Goal: Information Seeking & Learning: Learn about a topic

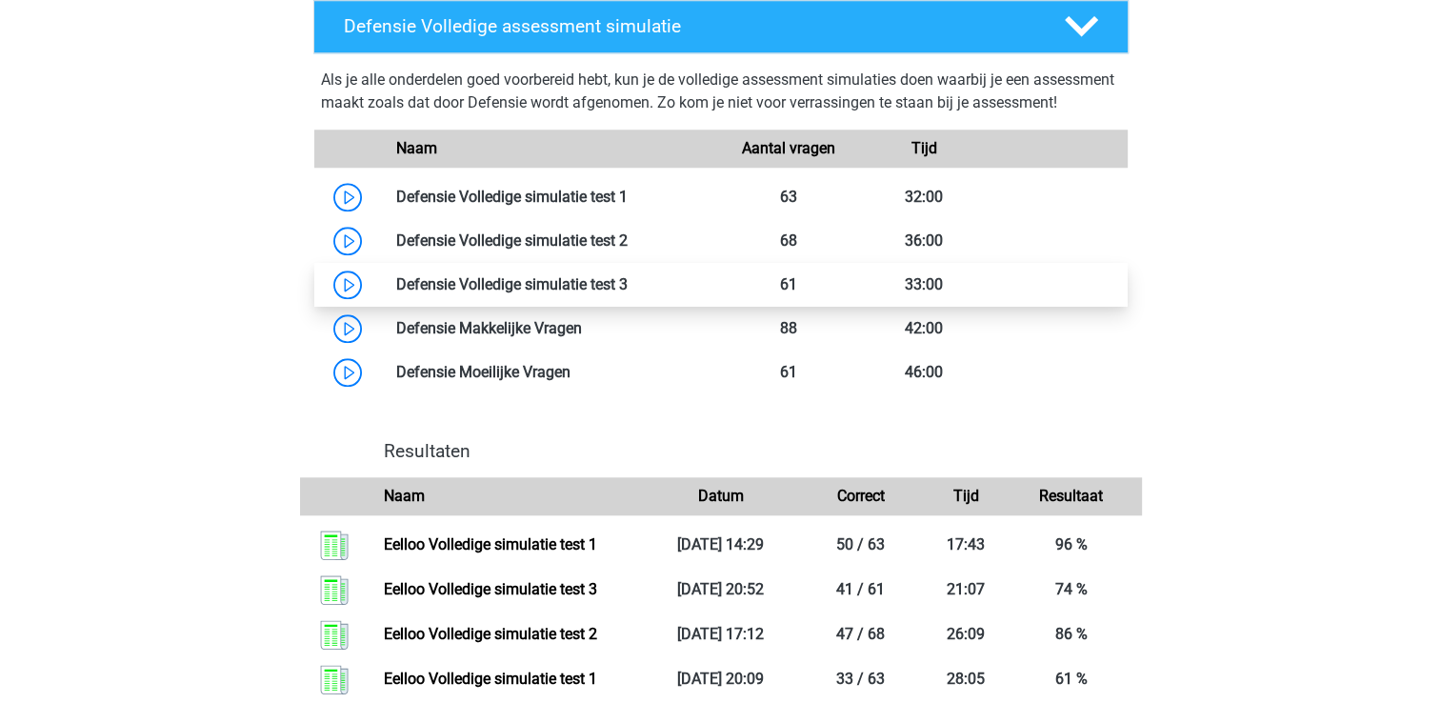
scroll to position [1749, 0]
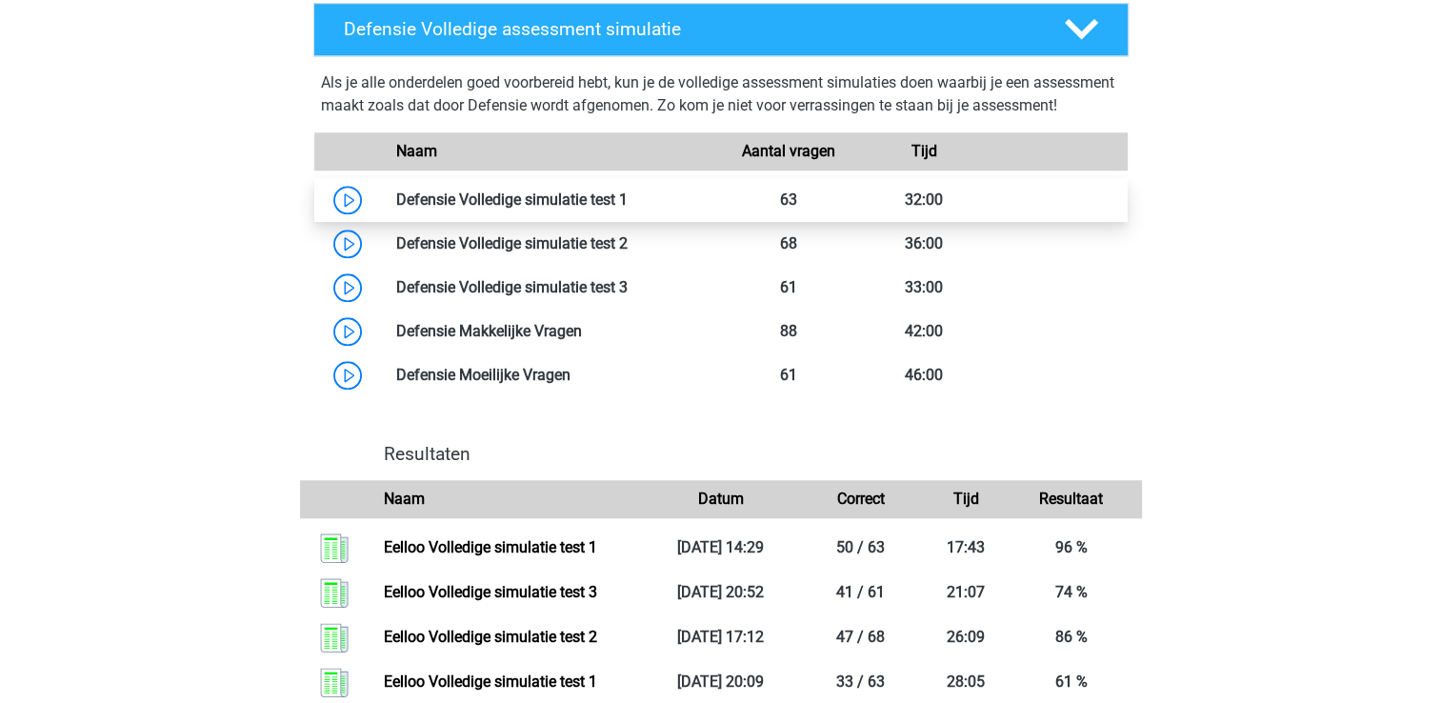
click at [628, 209] on link at bounding box center [628, 200] width 0 height 18
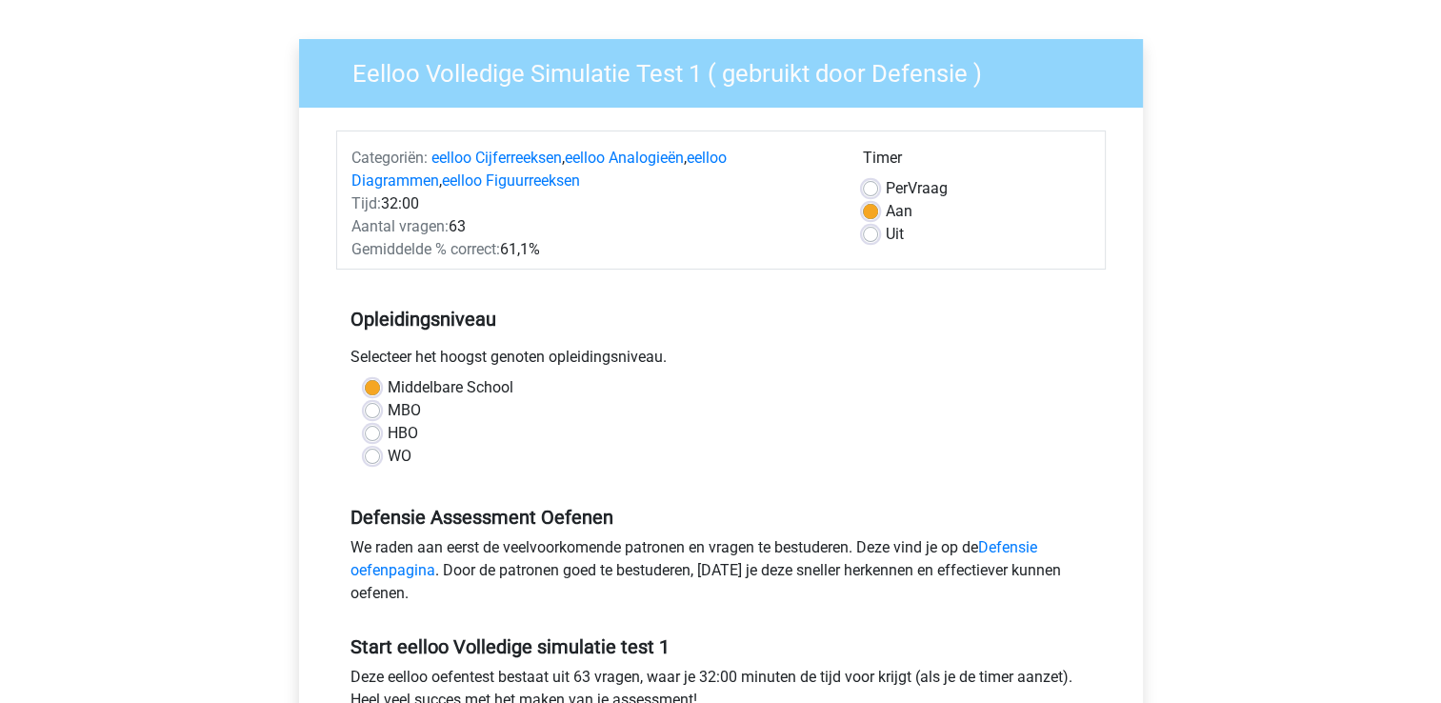
scroll to position [121, 0]
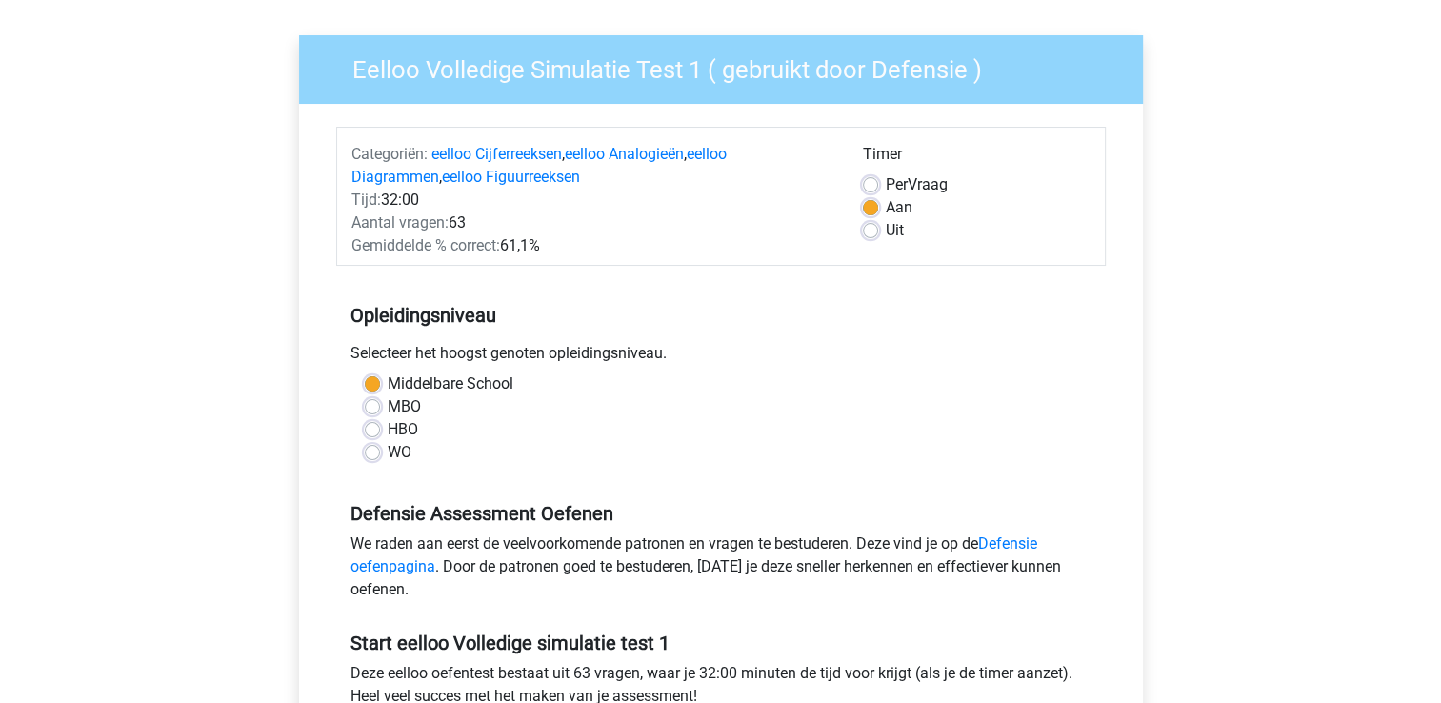
click at [388, 431] on label "HBO" at bounding box center [403, 429] width 30 height 23
click at [376, 431] on input "HBO" at bounding box center [372, 427] width 15 height 19
radio input "true"
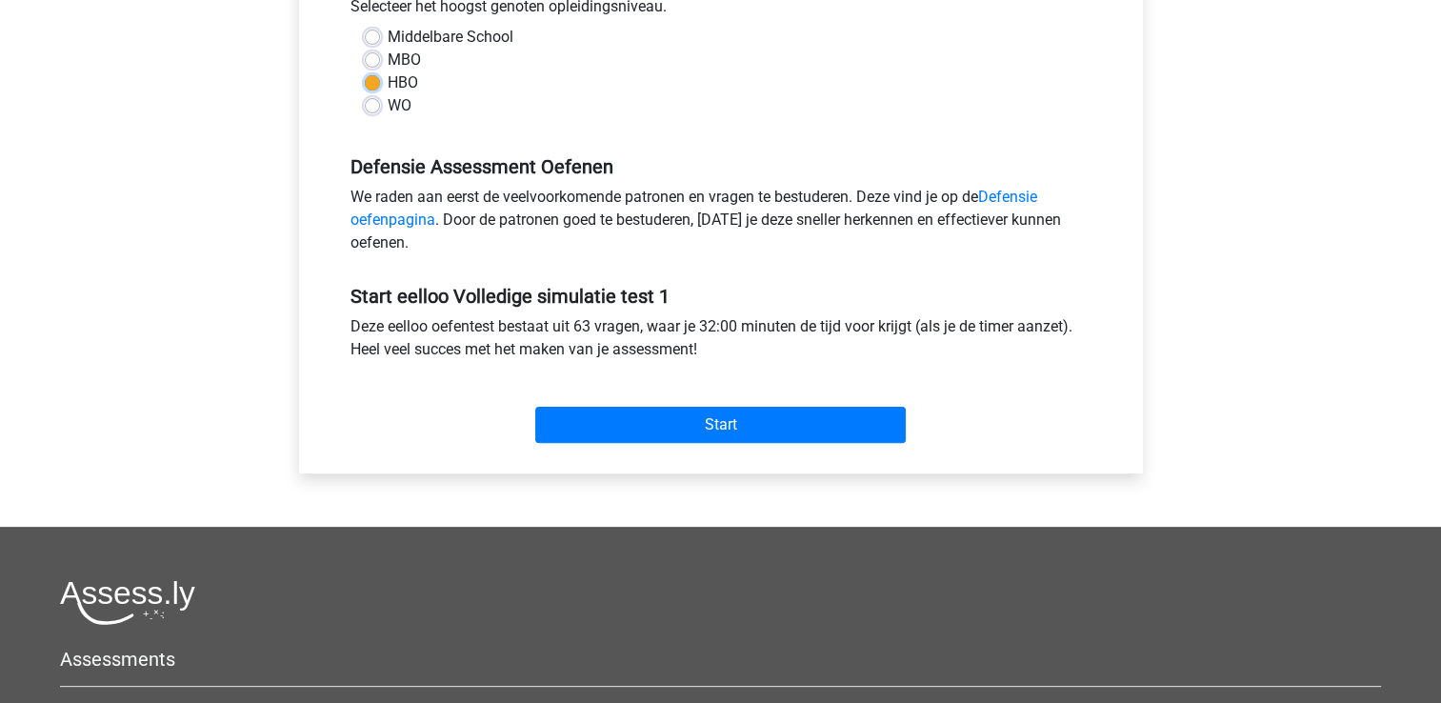
scroll to position [499, 0]
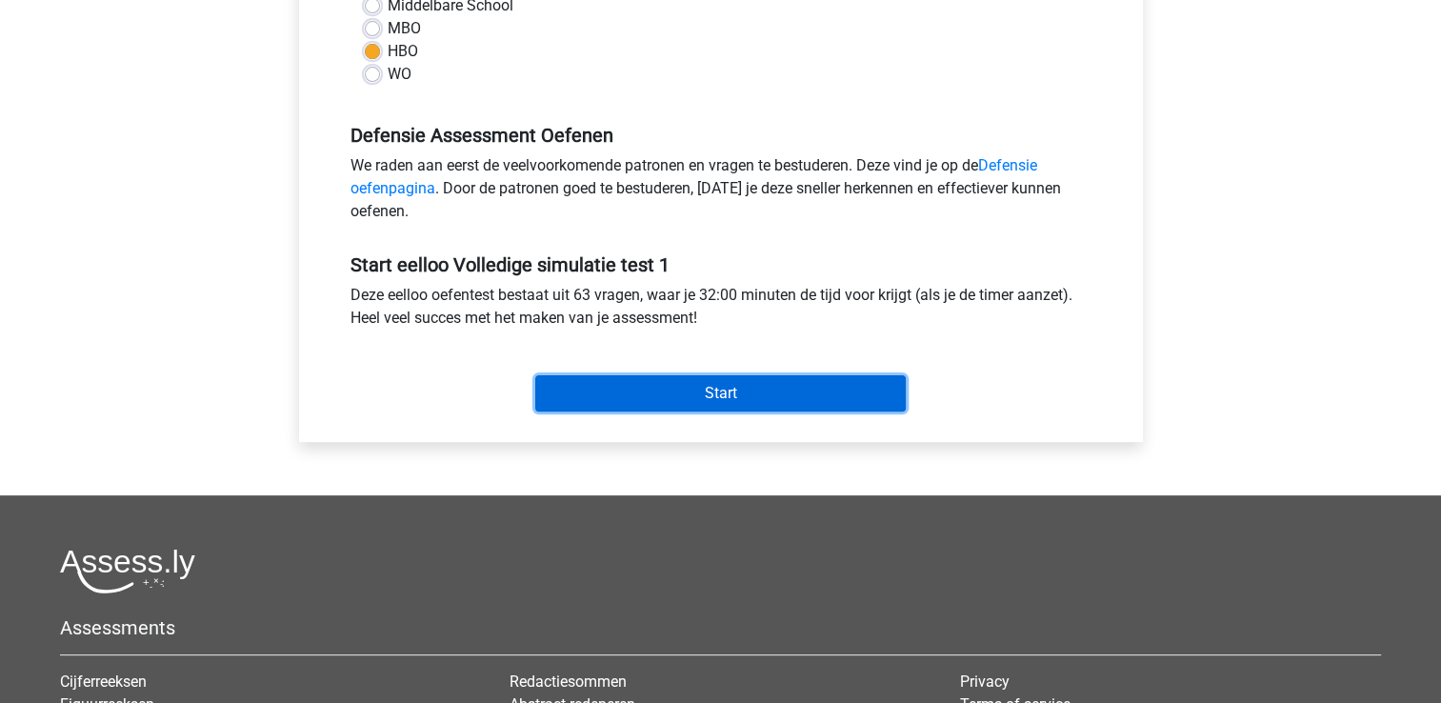
click at [737, 375] on input "Start" at bounding box center [720, 393] width 371 height 36
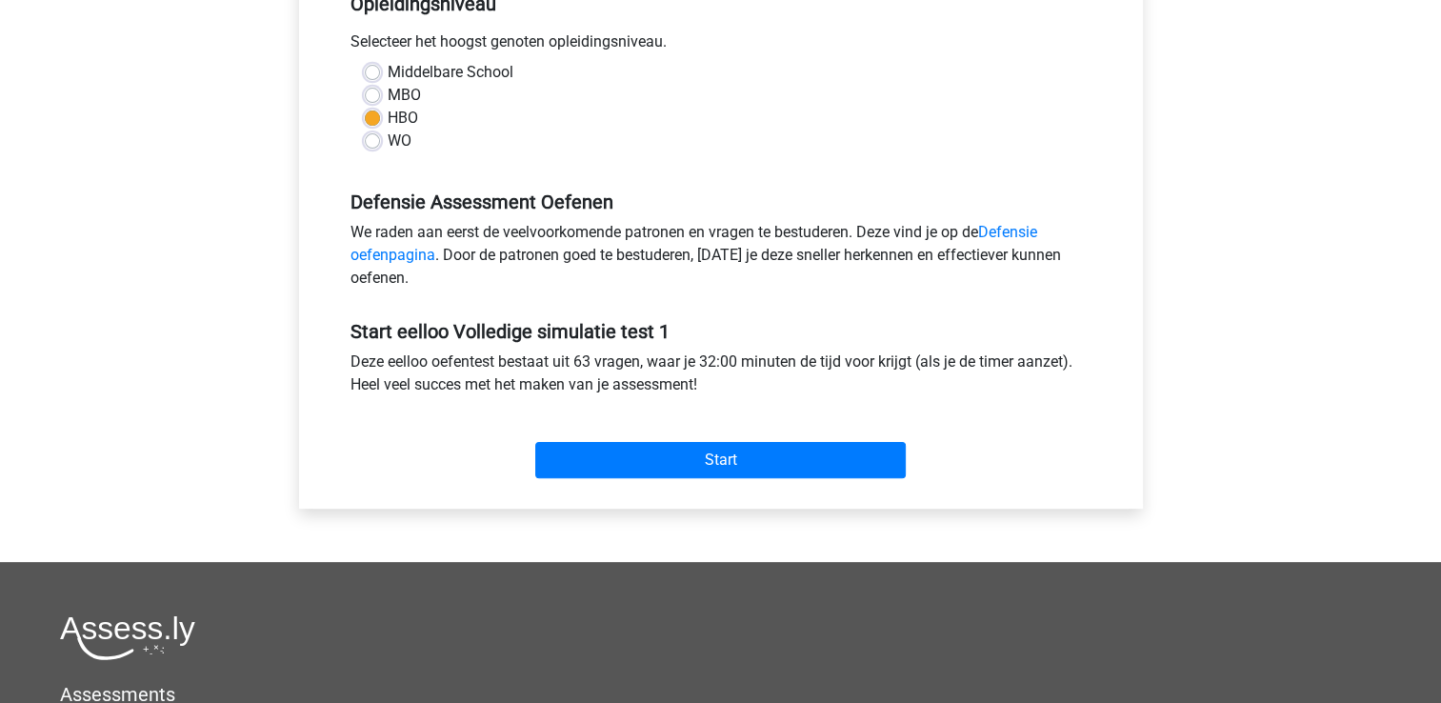
scroll to position [431, 0]
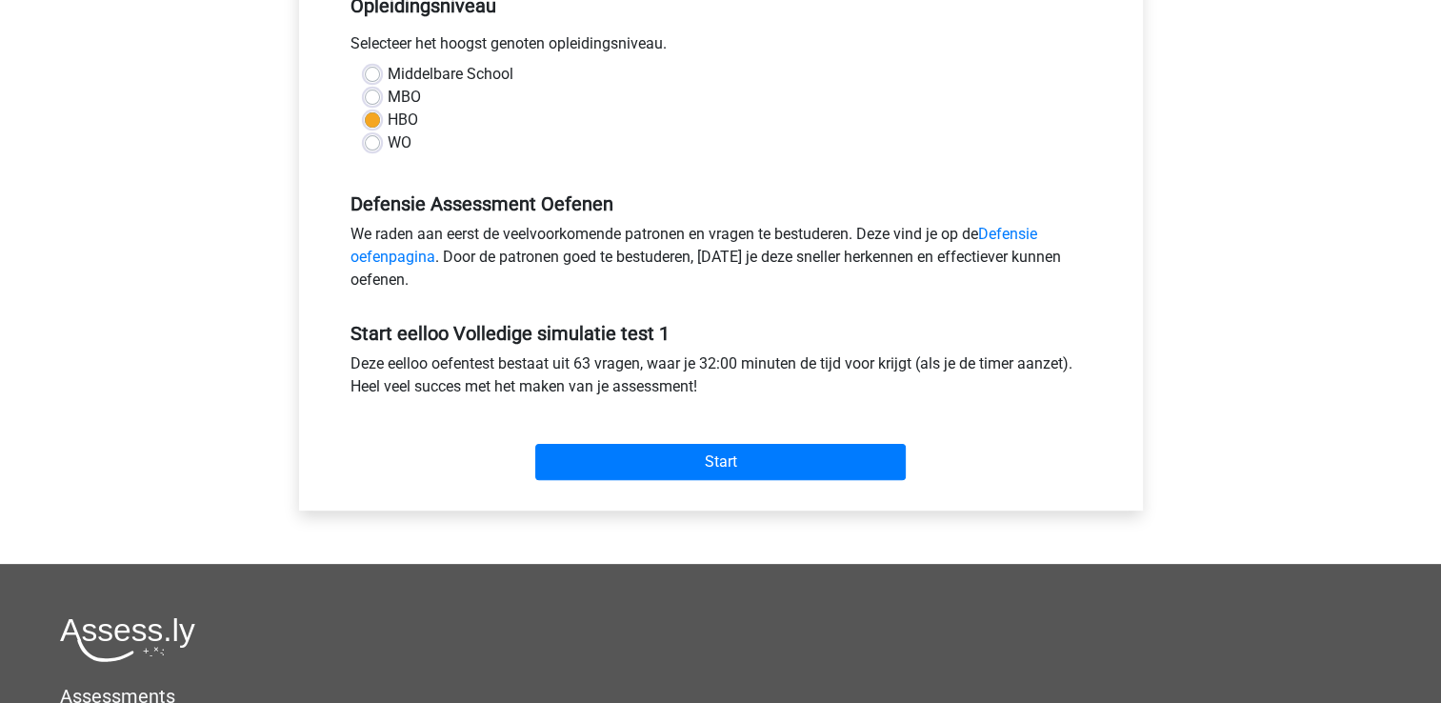
click at [388, 148] on label "WO" at bounding box center [400, 142] width 24 height 23
click at [371, 148] on input "WO" at bounding box center [372, 140] width 15 height 19
radio input "true"
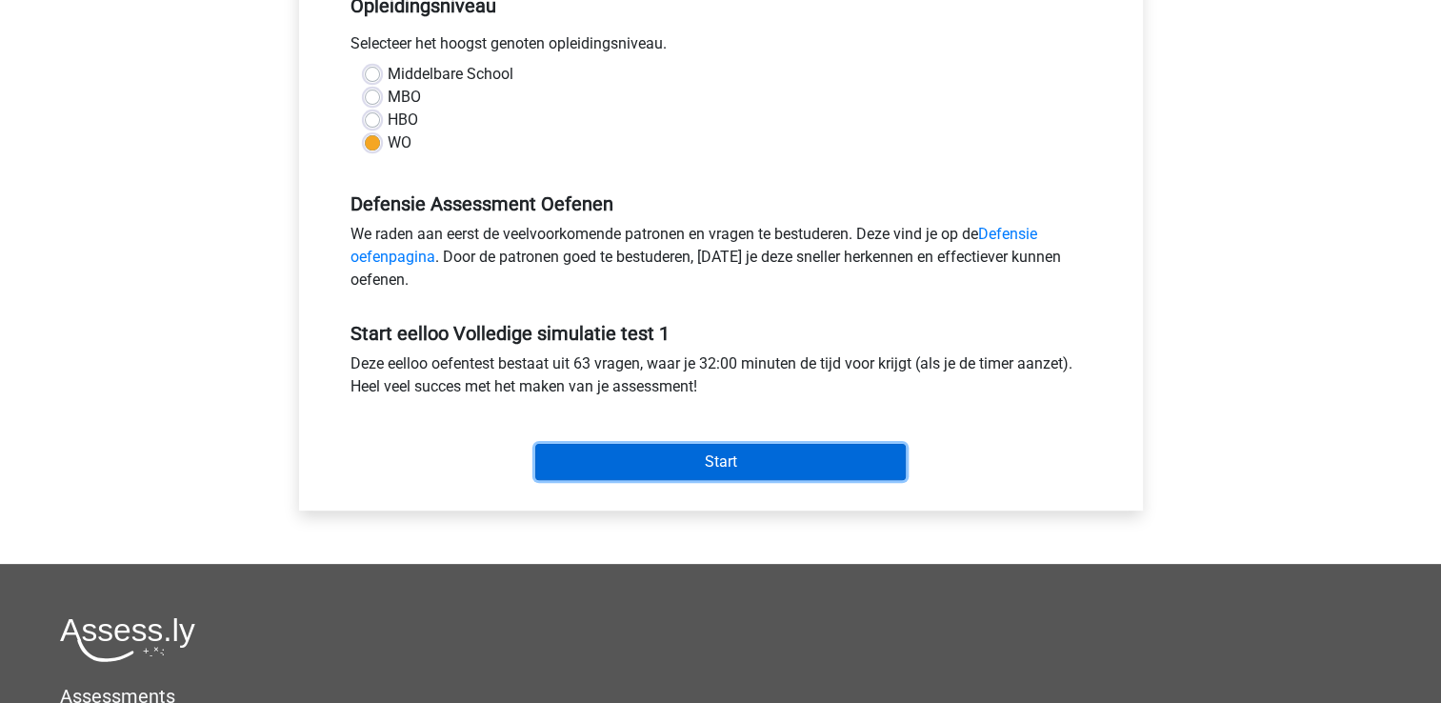
click at [710, 471] on input "Start" at bounding box center [720, 462] width 371 height 36
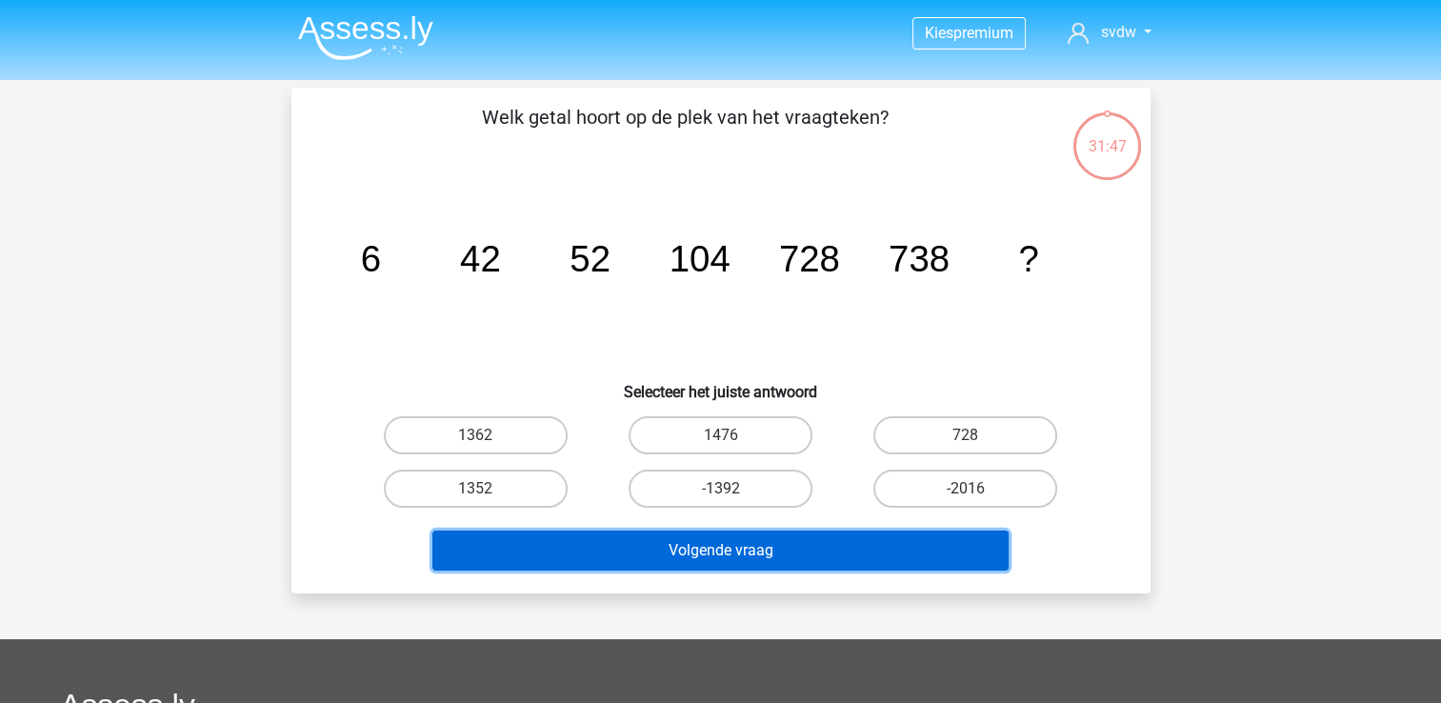
click at [767, 543] on button "Volgende vraag" at bounding box center [720, 551] width 576 height 40
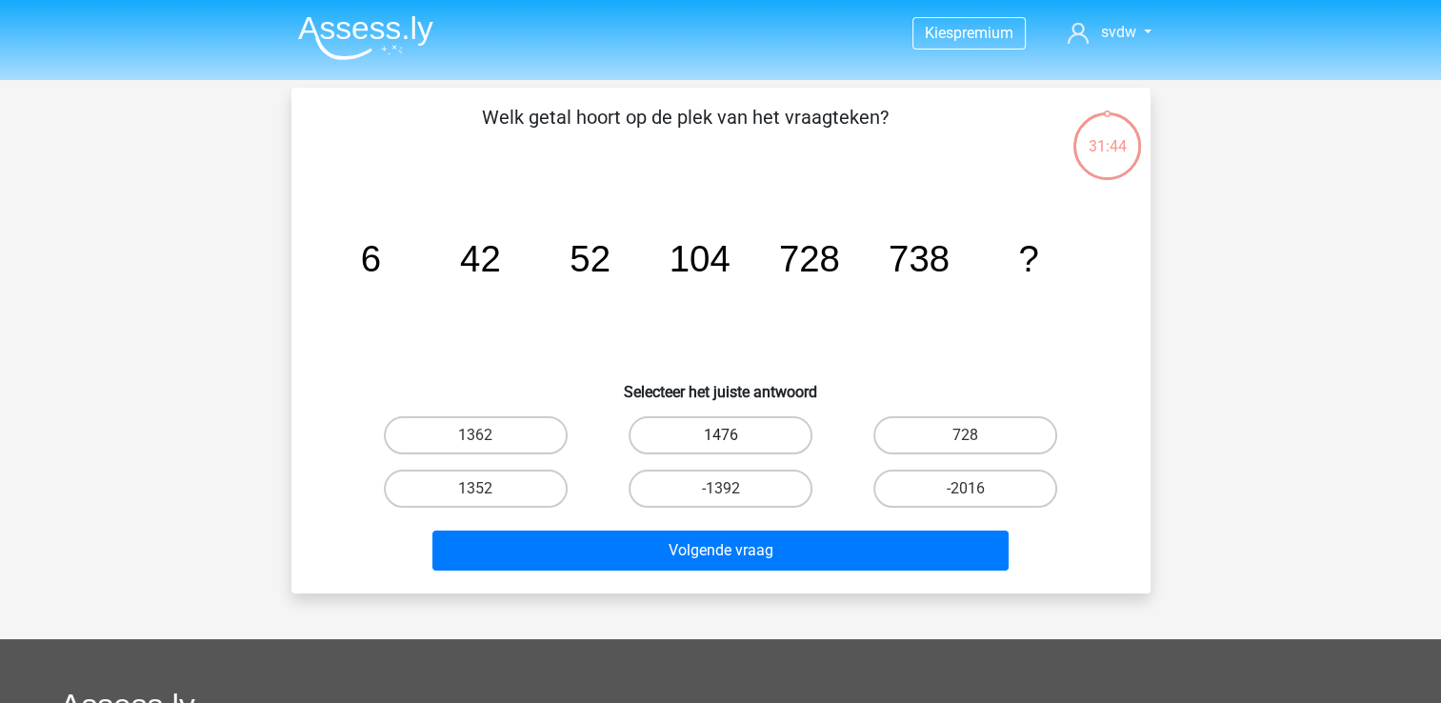
click at [692, 427] on label "1476" at bounding box center [721, 435] width 184 height 38
click at [720, 435] on input "1476" at bounding box center [726, 441] width 12 height 12
radio input "true"
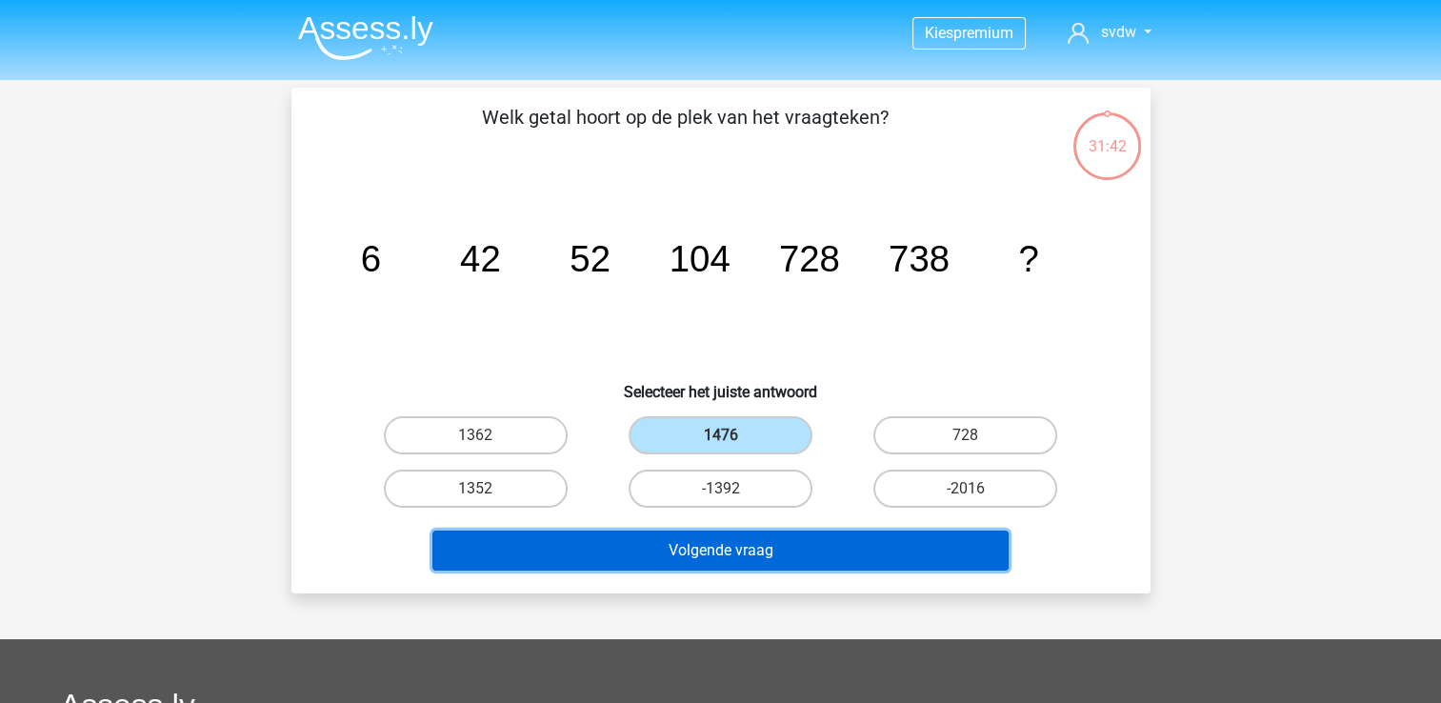
click at [842, 542] on button "Volgende vraag" at bounding box center [720, 551] width 576 height 40
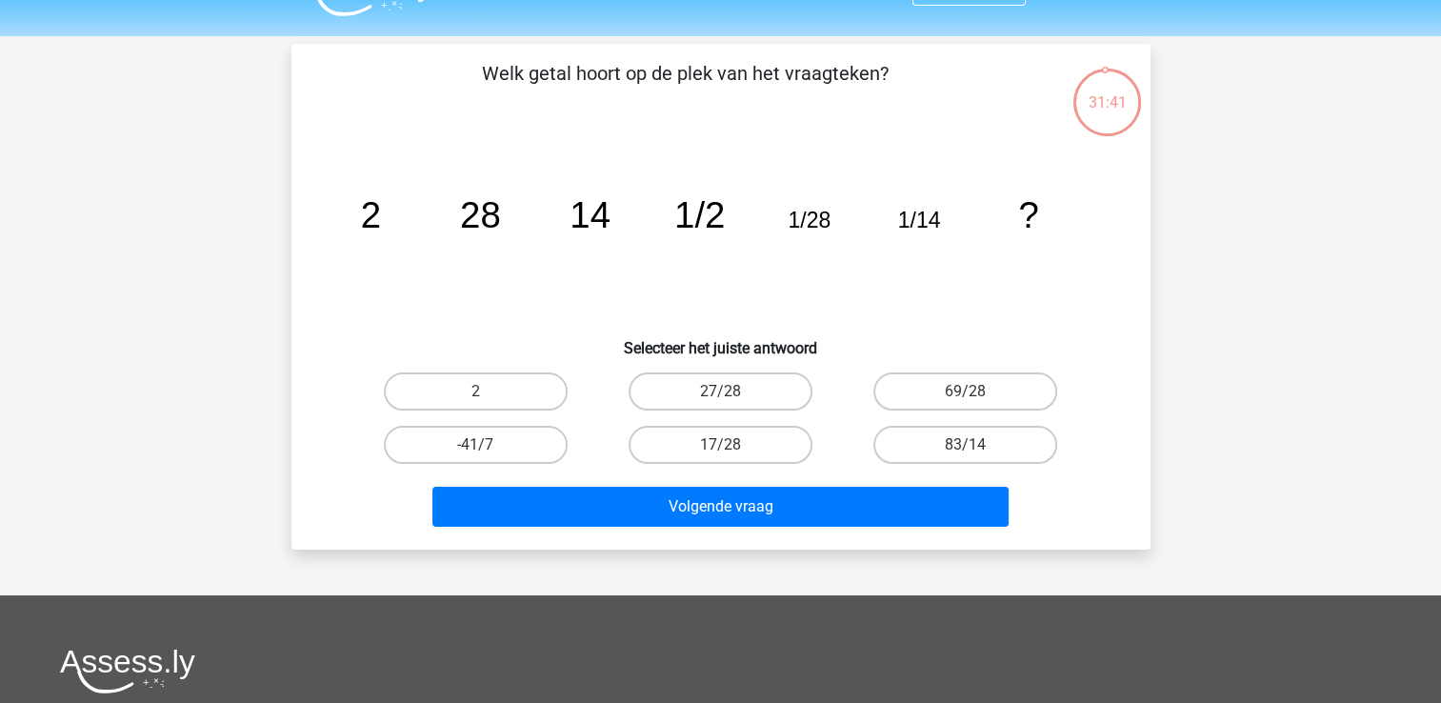
scroll to position [38, 0]
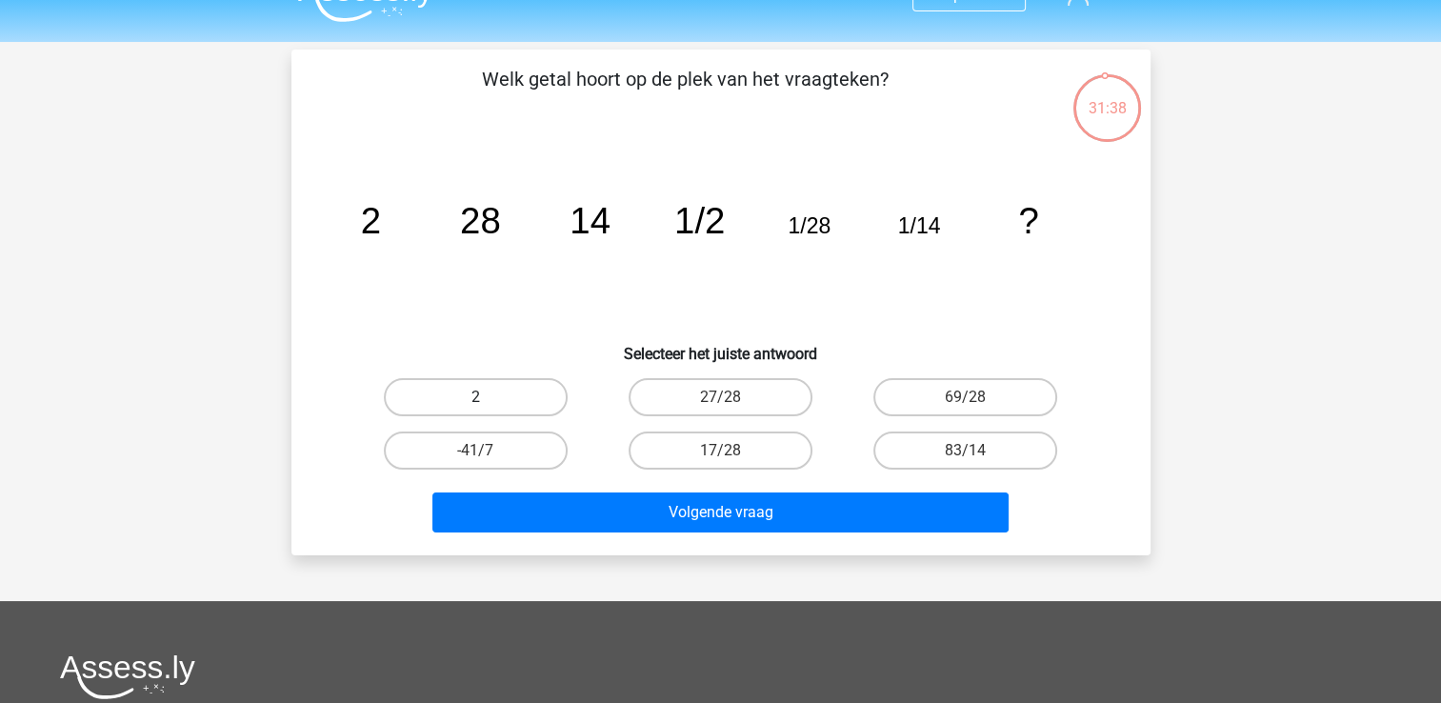
click at [513, 397] on label "2" at bounding box center [476, 397] width 184 height 38
click at [488, 397] on input "2" at bounding box center [481, 403] width 12 height 12
radio input "true"
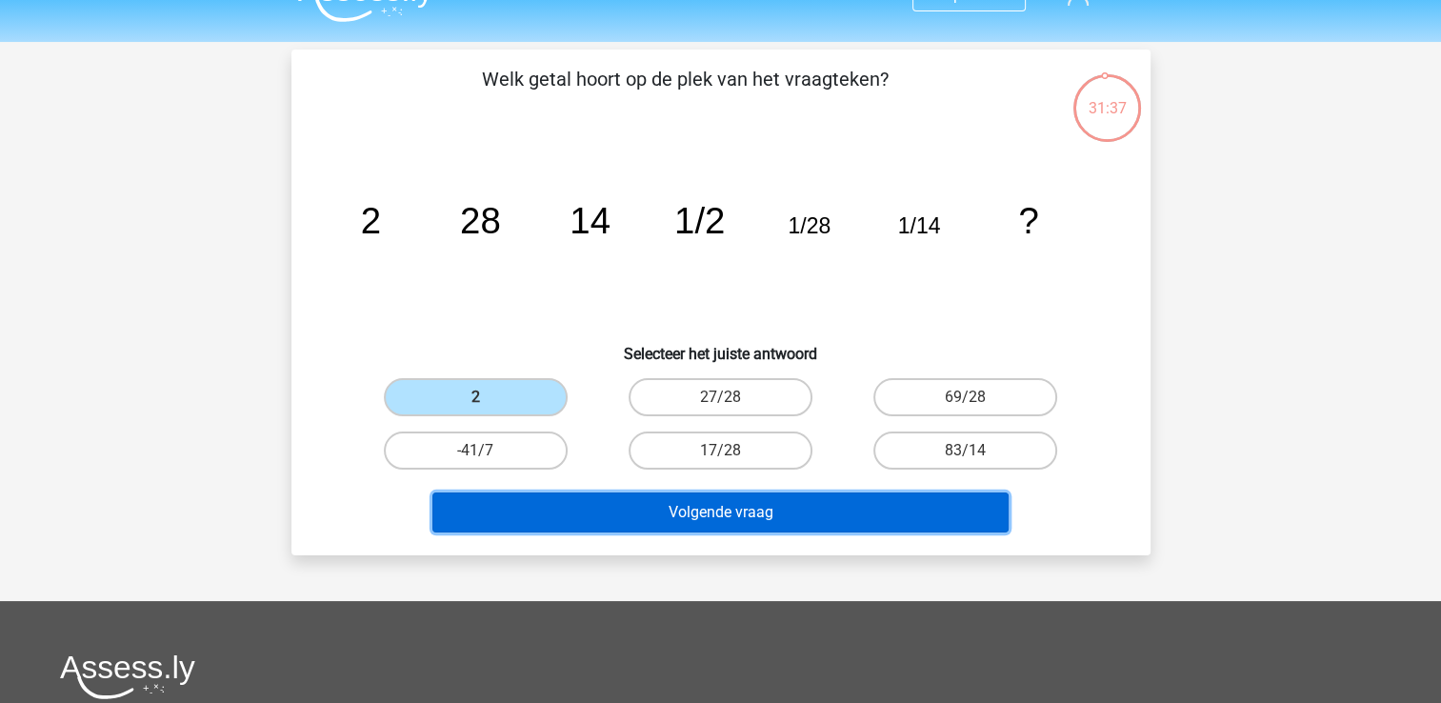
click at [623, 506] on button "Volgende vraag" at bounding box center [720, 512] width 576 height 40
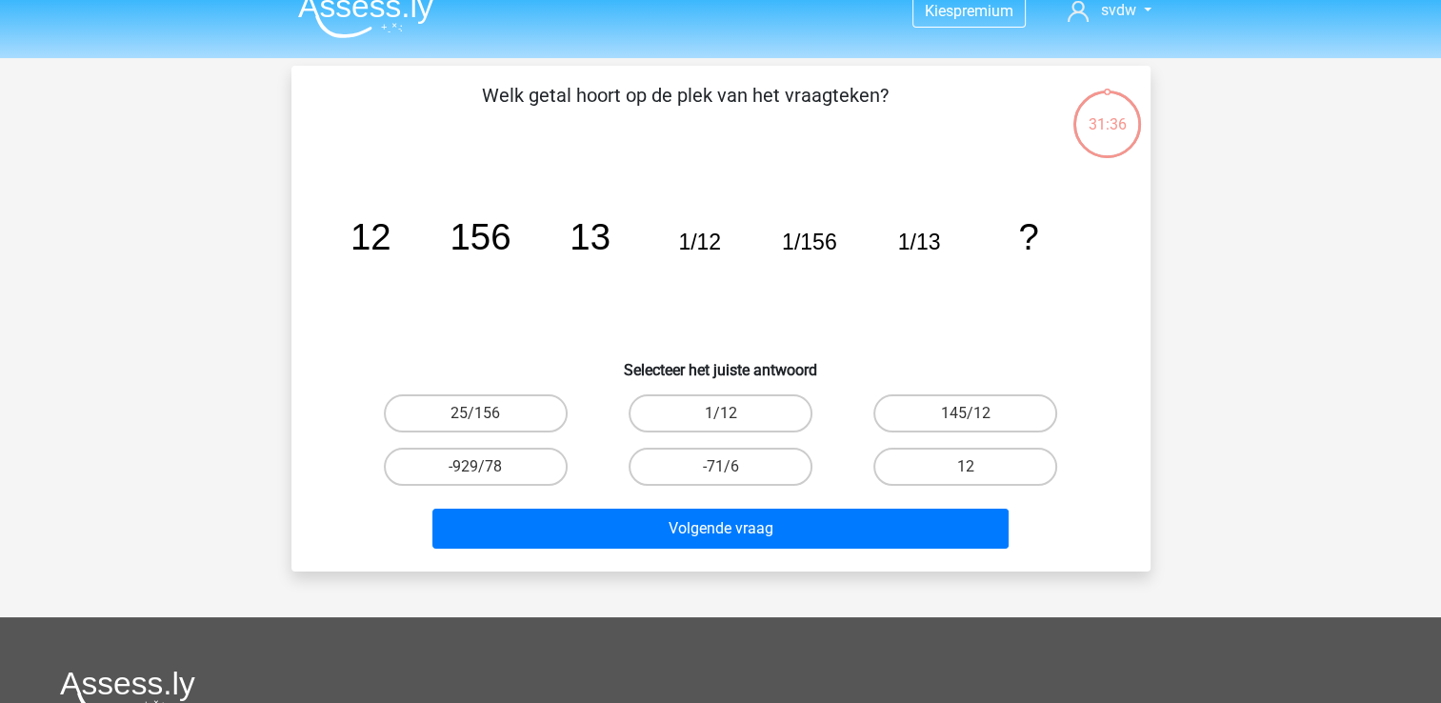
scroll to position [10, 0]
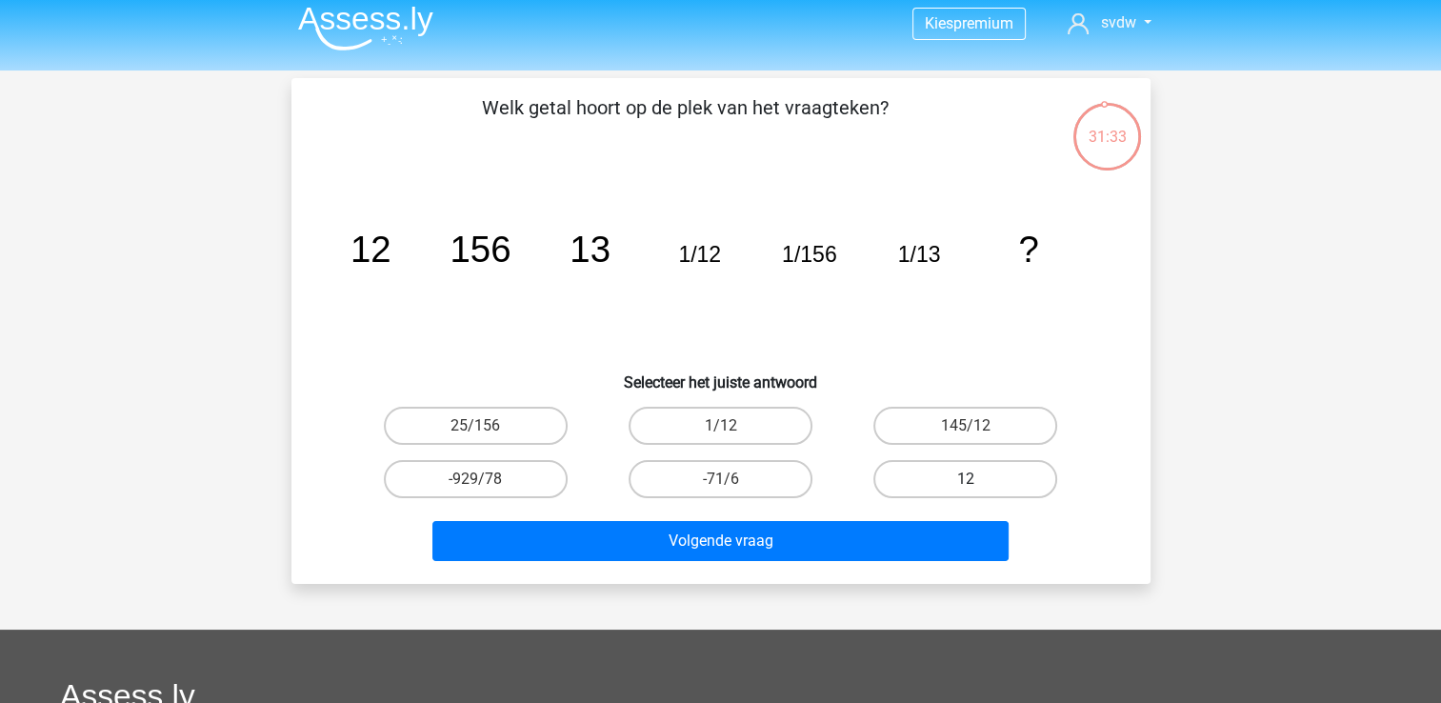
click at [920, 465] on label "12" at bounding box center [965, 479] width 184 height 38
click at [966, 479] on input "12" at bounding box center [972, 485] width 12 height 12
radio input "true"
click at [914, 567] on div "Welk getal hoort op de plek van het vraagteken? image/svg+xml 12 156 13 1/12 1/…" at bounding box center [720, 331] width 859 height 506
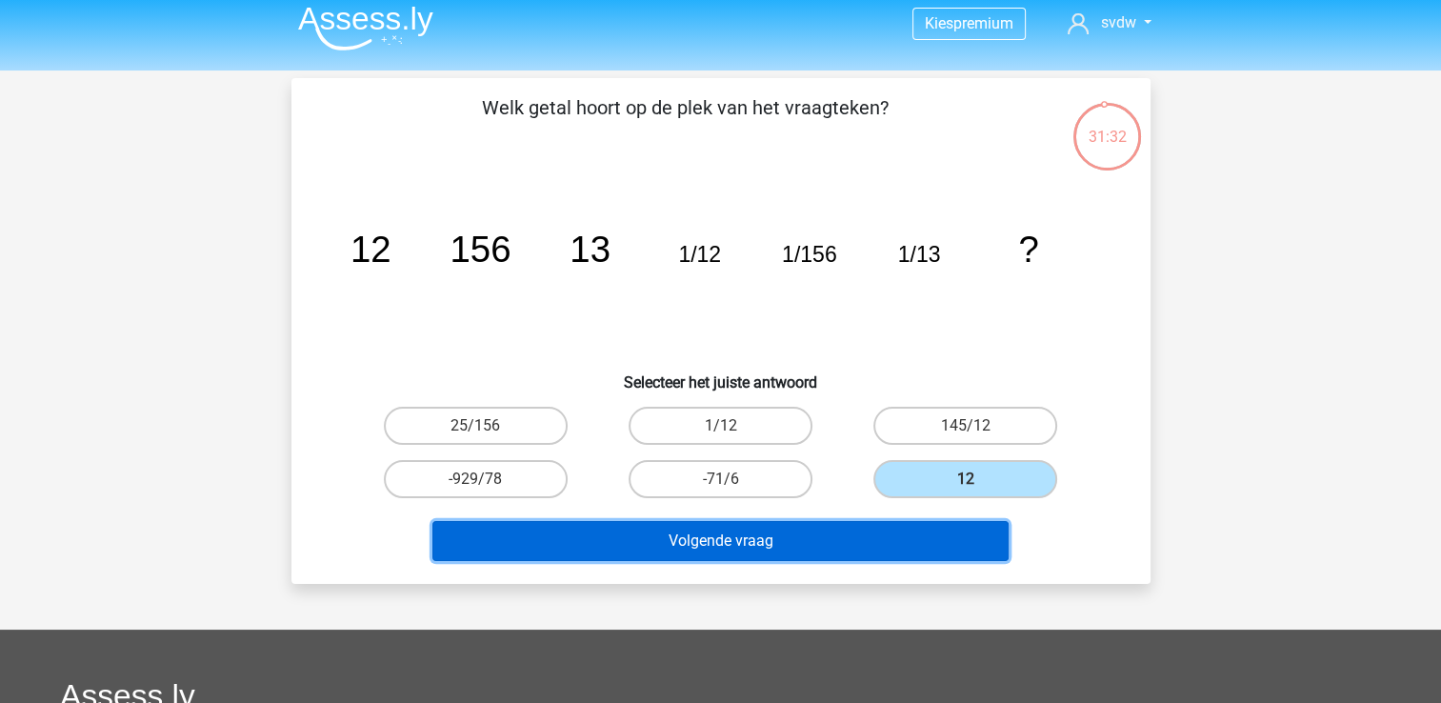
click at [914, 538] on button "Volgende vraag" at bounding box center [720, 541] width 576 height 40
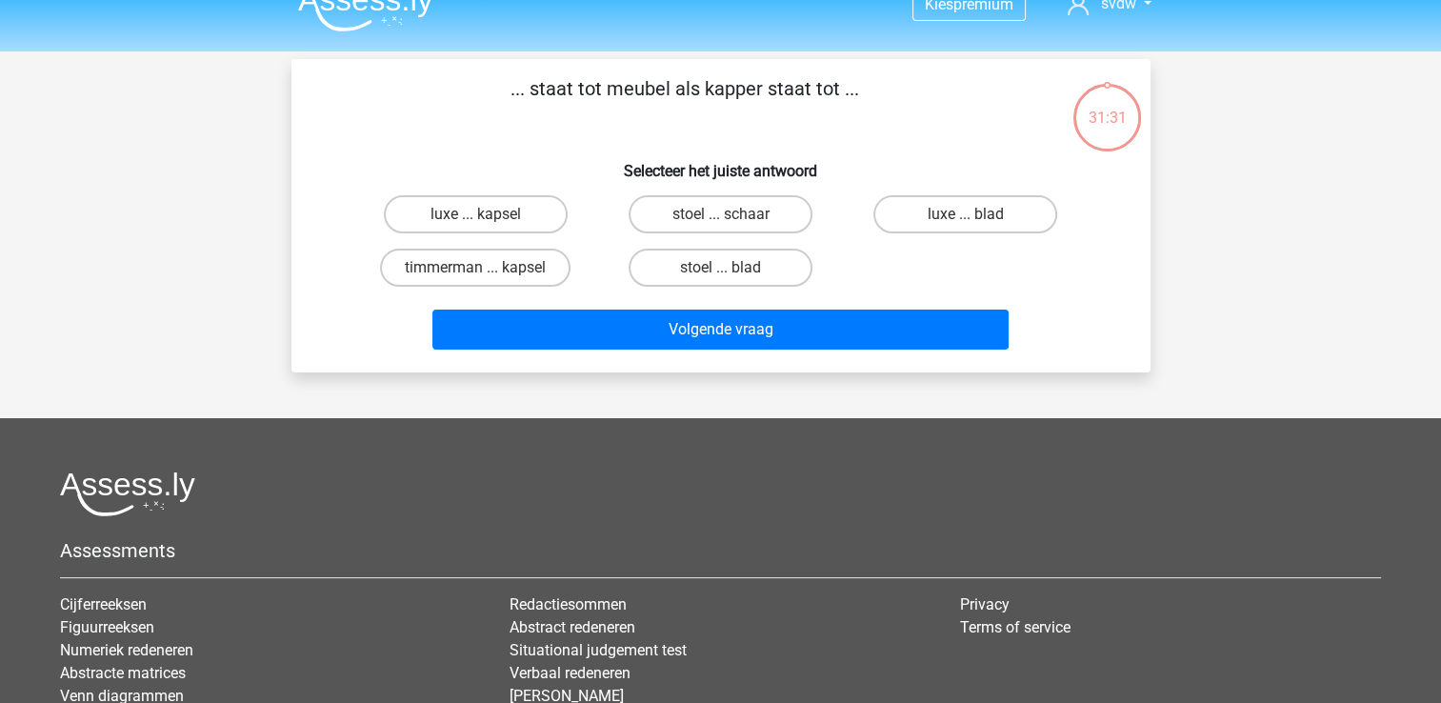
scroll to position [0, 0]
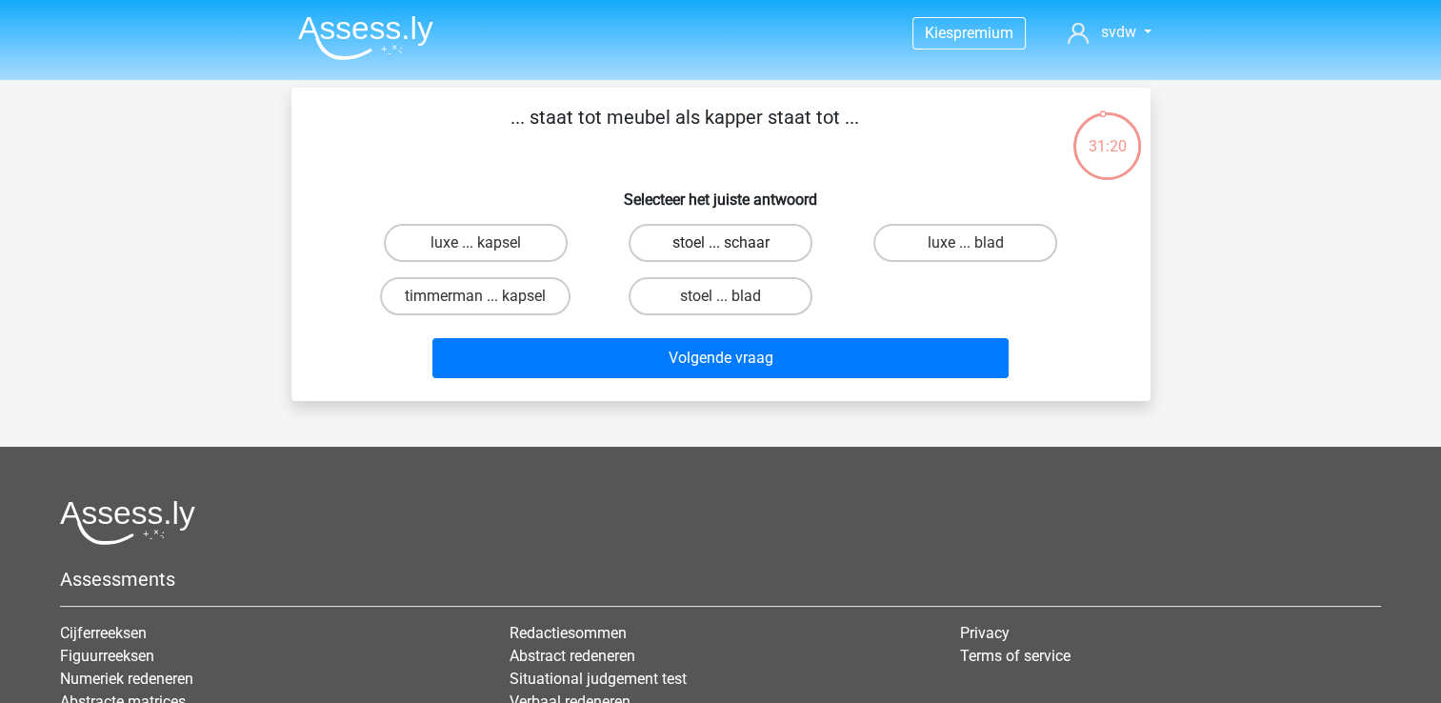
click at [751, 249] on label "stoel ... schaar" at bounding box center [721, 243] width 184 height 38
click at [732, 249] on input "stoel ... schaar" at bounding box center [726, 249] width 12 height 12
radio input "true"
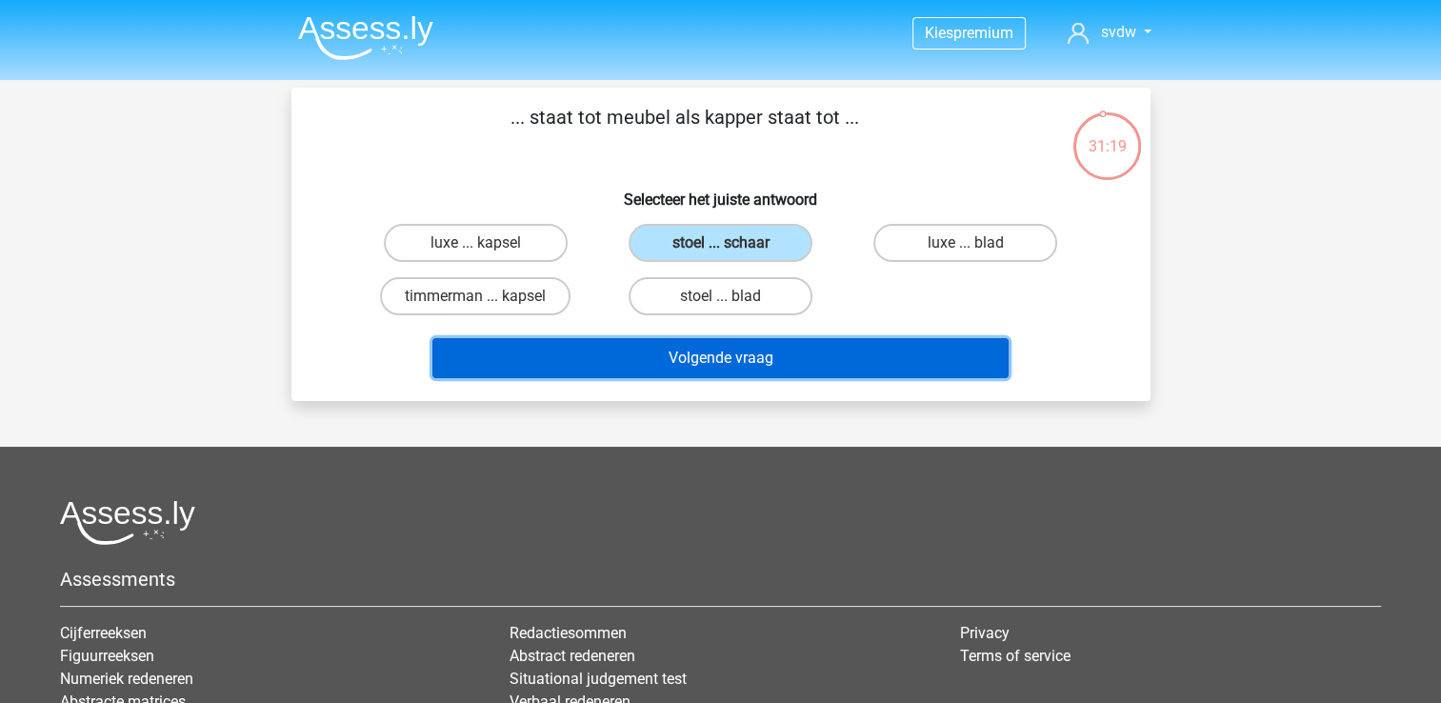
click at [811, 345] on button "Volgende vraag" at bounding box center [720, 358] width 576 height 40
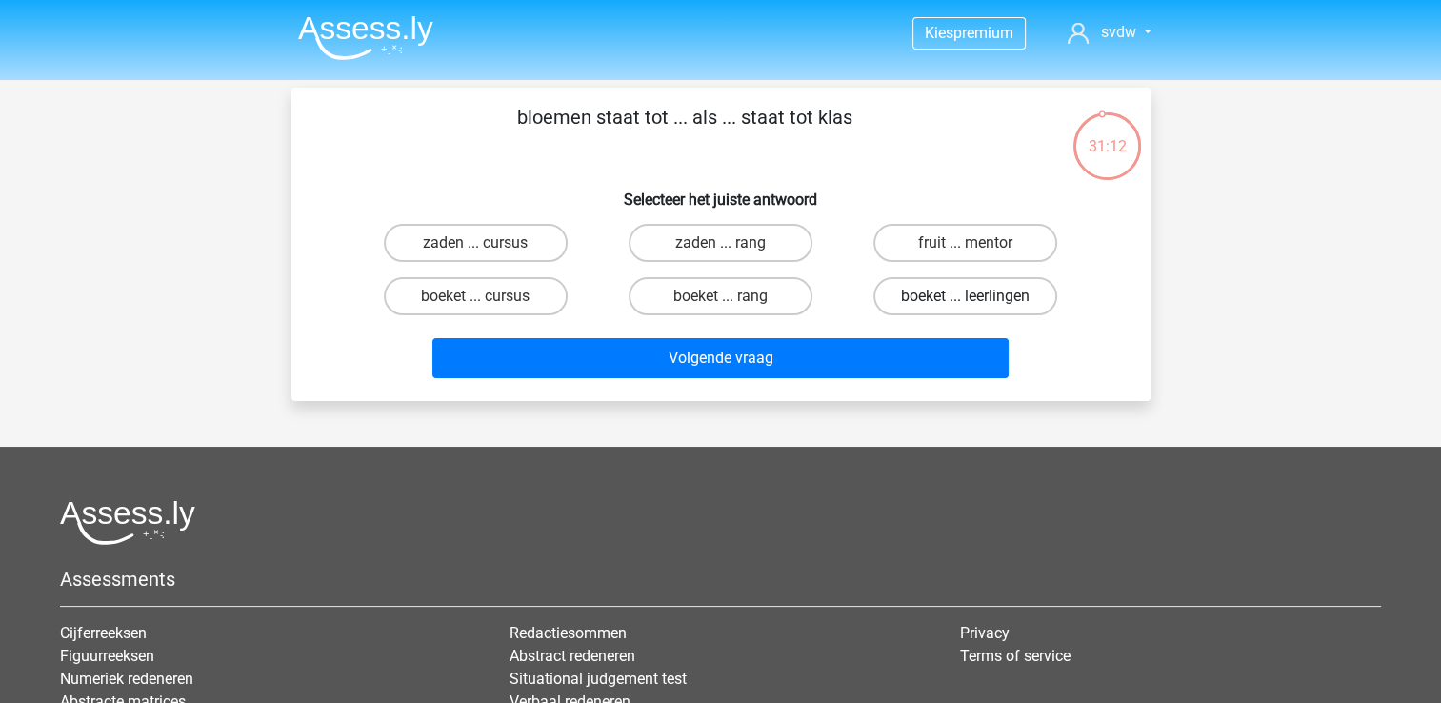
click at [914, 287] on label "boeket ... leerlingen" at bounding box center [965, 296] width 184 height 38
click at [966, 296] on input "boeket ... leerlingen" at bounding box center [972, 302] width 12 height 12
radio input "true"
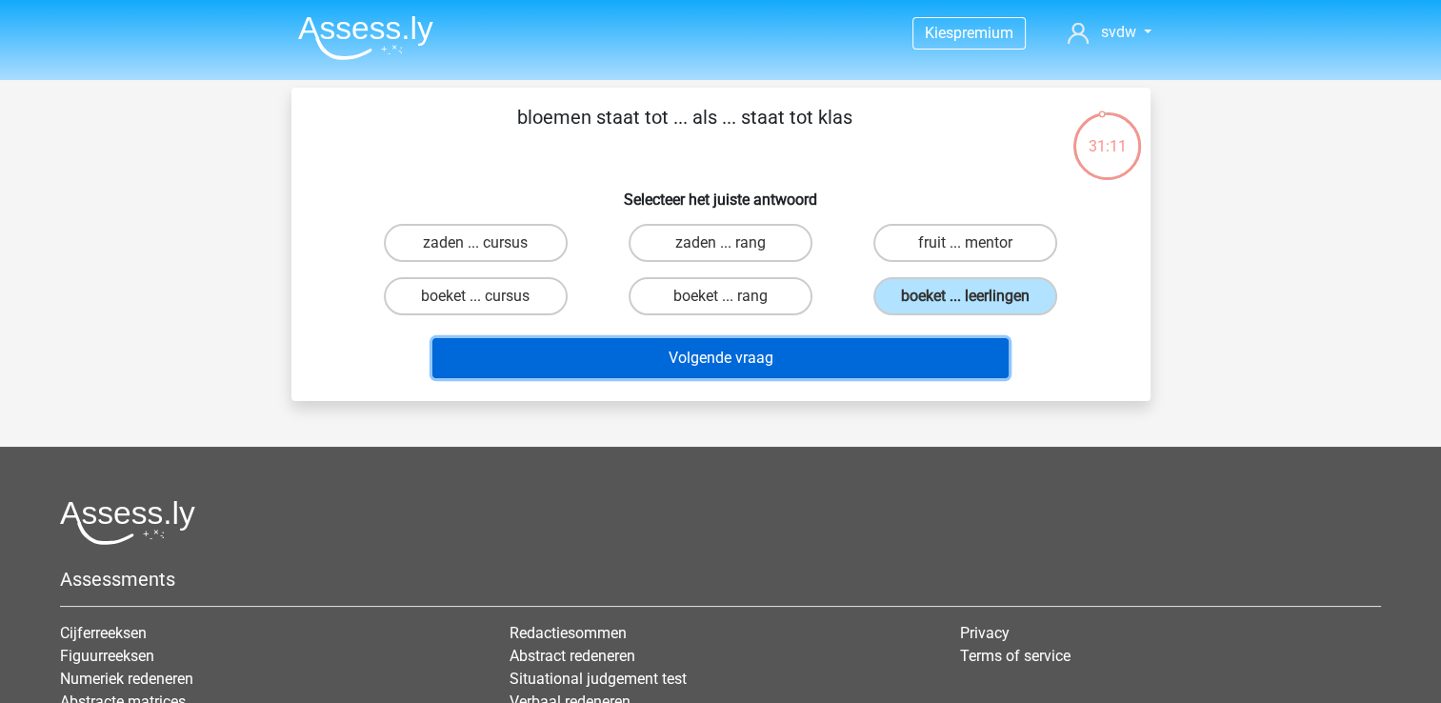
click at [893, 341] on button "Volgende vraag" at bounding box center [720, 358] width 576 height 40
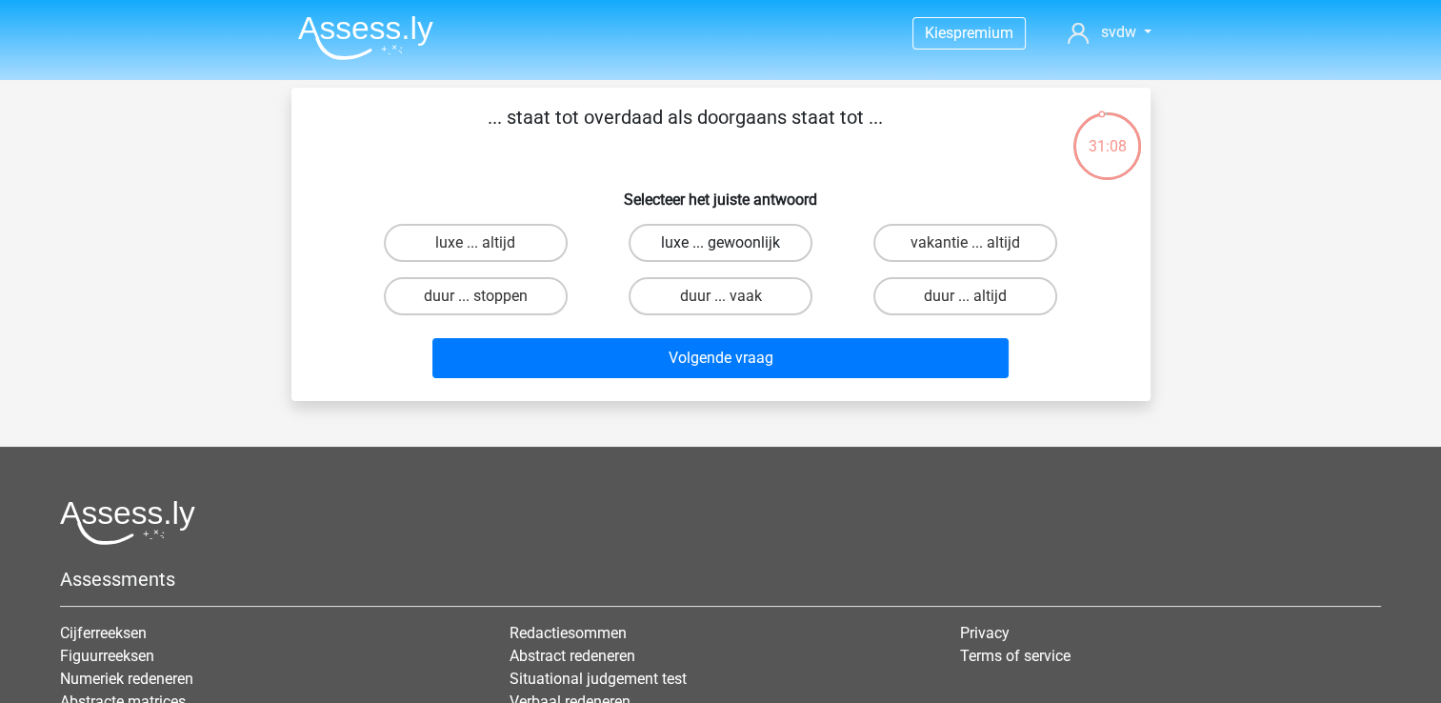
click at [754, 242] on label "luxe ... gewoonlijk" at bounding box center [721, 243] width 184 height 38
click at [732, 243] on input "luxe ... gewoonlijk" at bounding box center [726, 249] width 12 height 12
radio input "true"
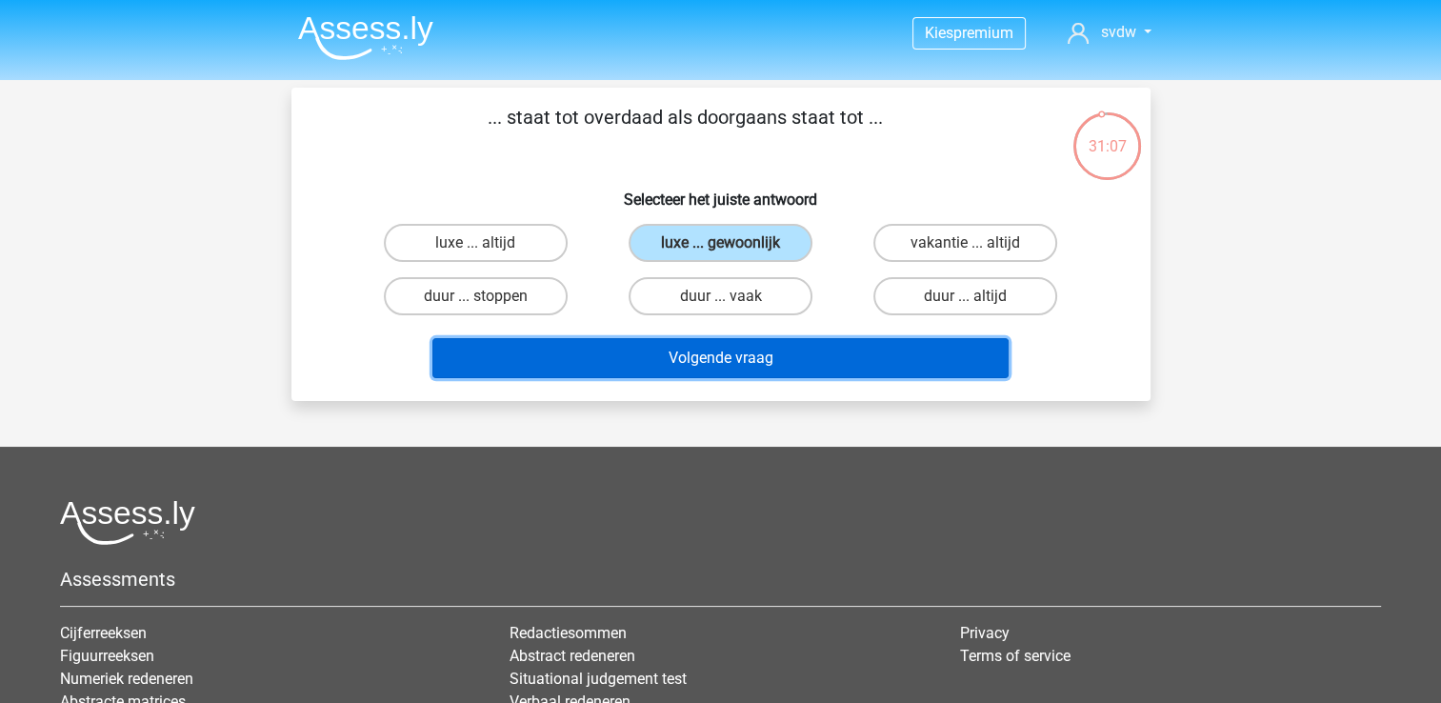
click at [819, 342] on button "Volgende vraag" at bounding box center [720, 358] width 576 height 40
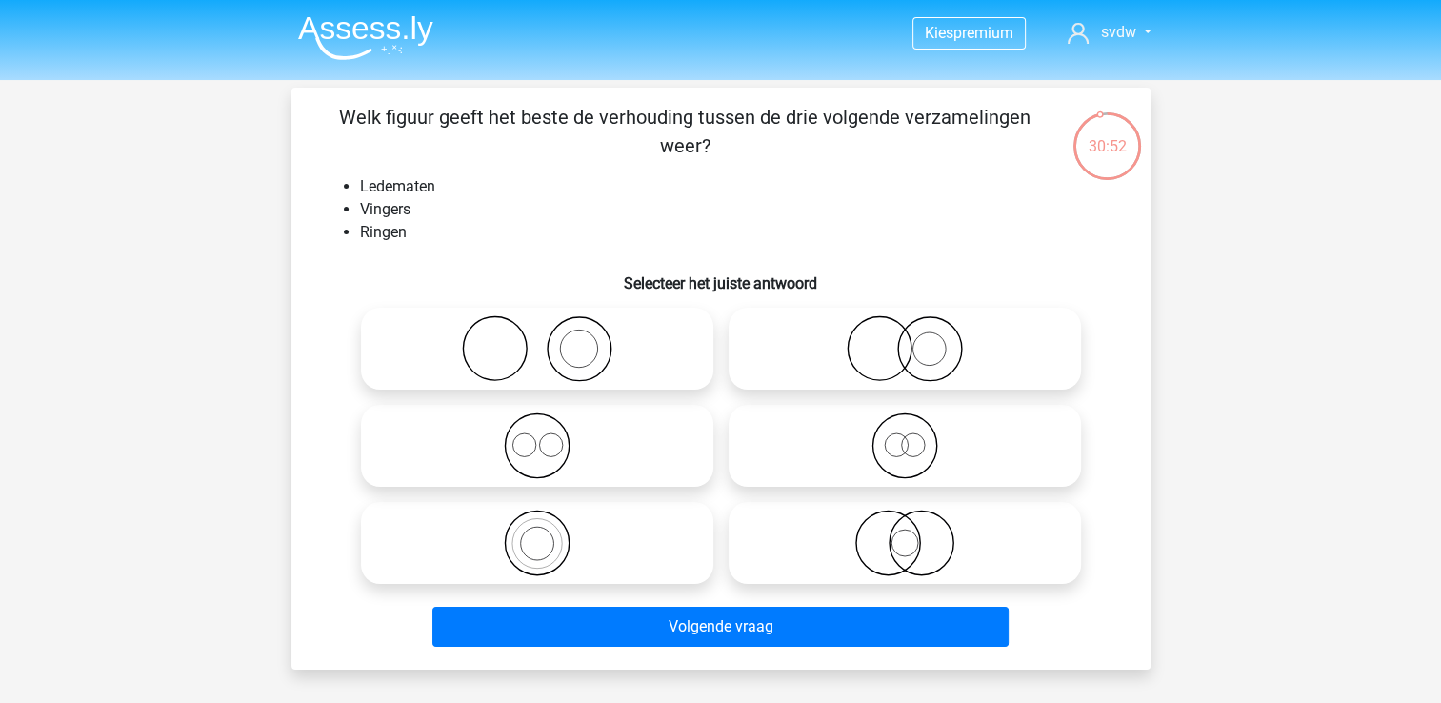
click at [599, 332] on icon at bounding box center [537, 348] width 337 height 67
click at [550, 332] on input "radio" at bounding box center [543, 333] width 12 height 12
radio input "true"
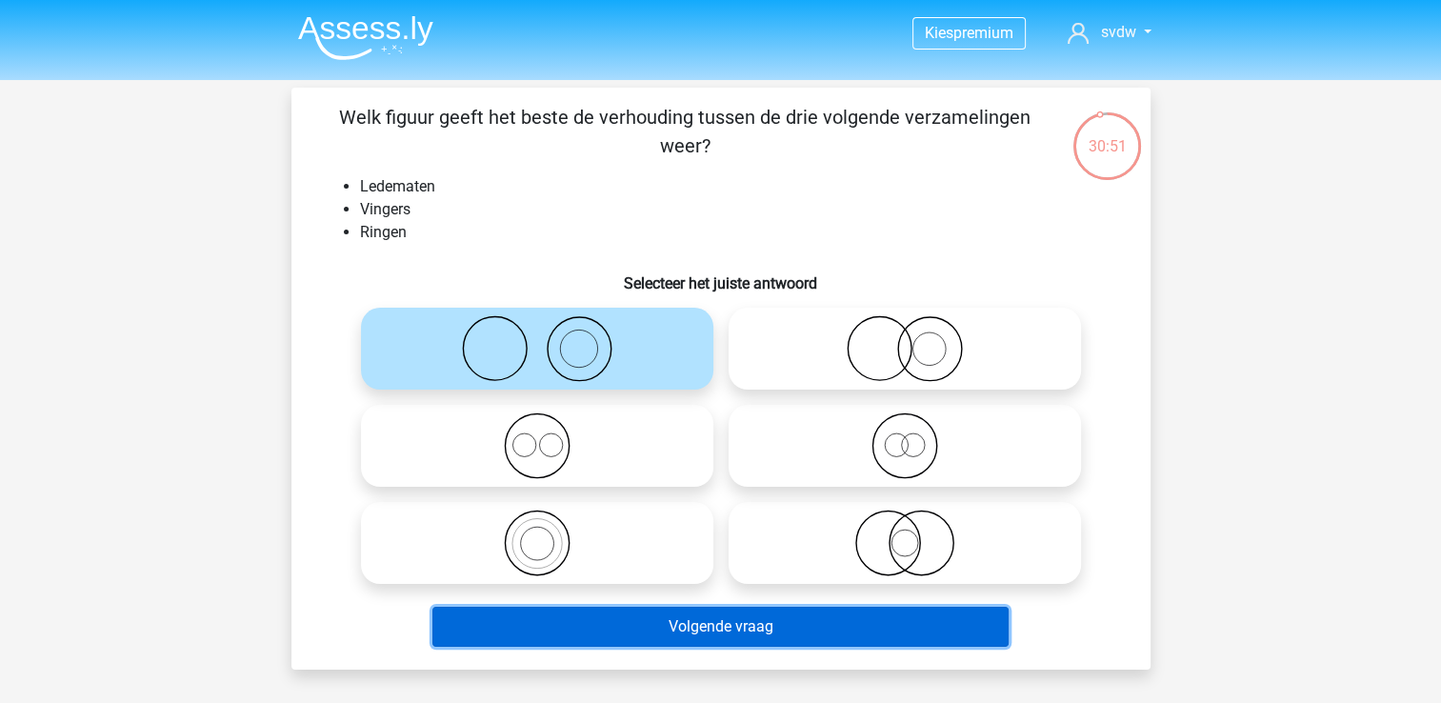
click at [750, 644] on button "Volgende vraag" at bounding box center [720, 627] width 576 height 40
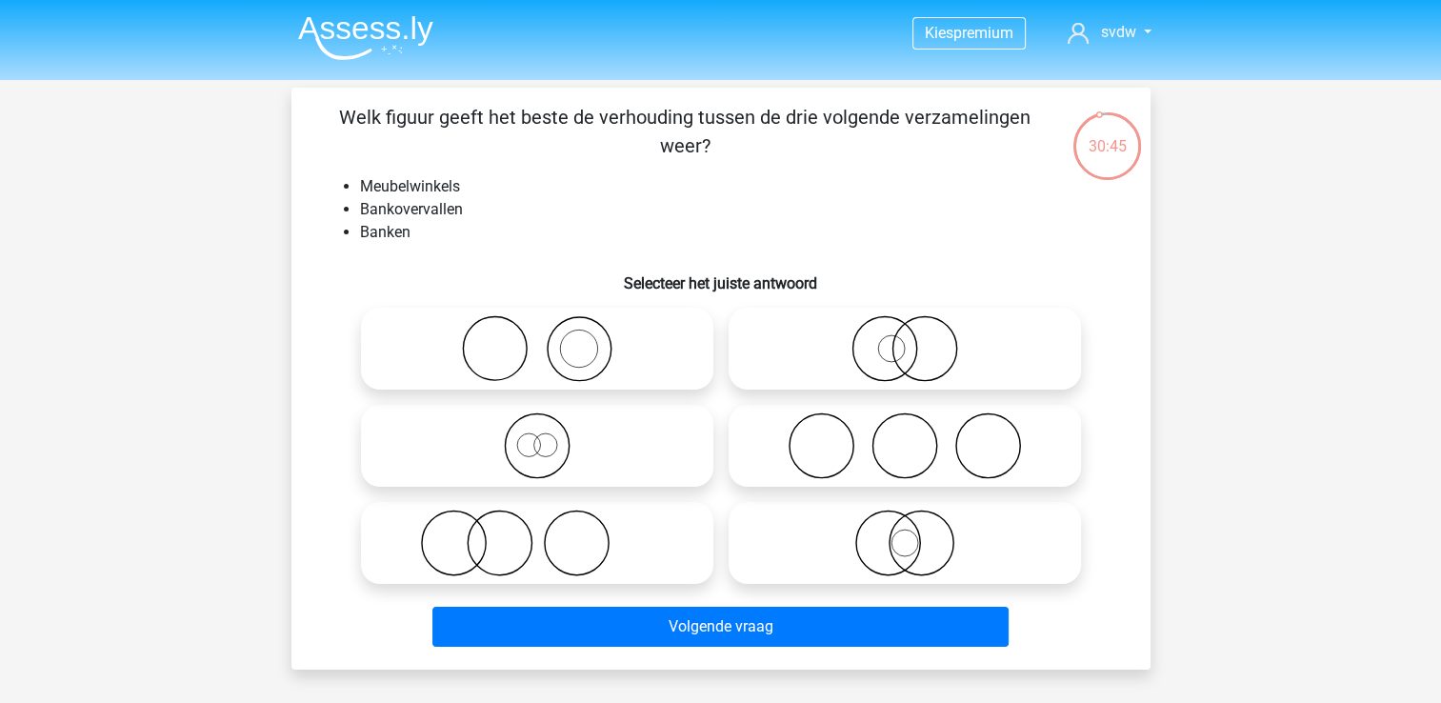
click at [667, 534] on icon at bounding box center [537, 543] width 337 height 67
click at [550, 533] on input "radio" at bounding box center [543, 527] width 12 height 12
radio input "true"
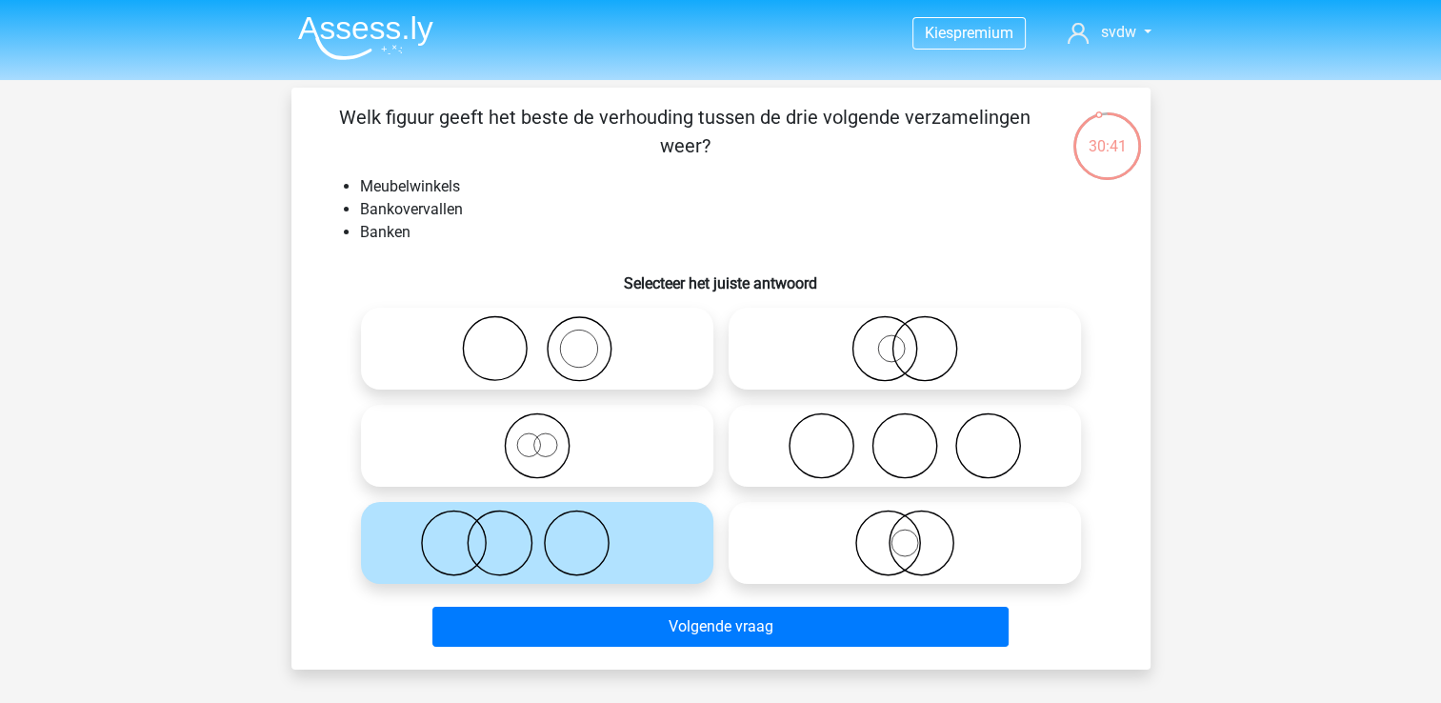
click at [591, 370] on icon at bounding box center [537, 348] width 337 height 67
click at [550, 339] on input "radio" at bounding box center [543, 333] width 12 height 12
radio input "true"
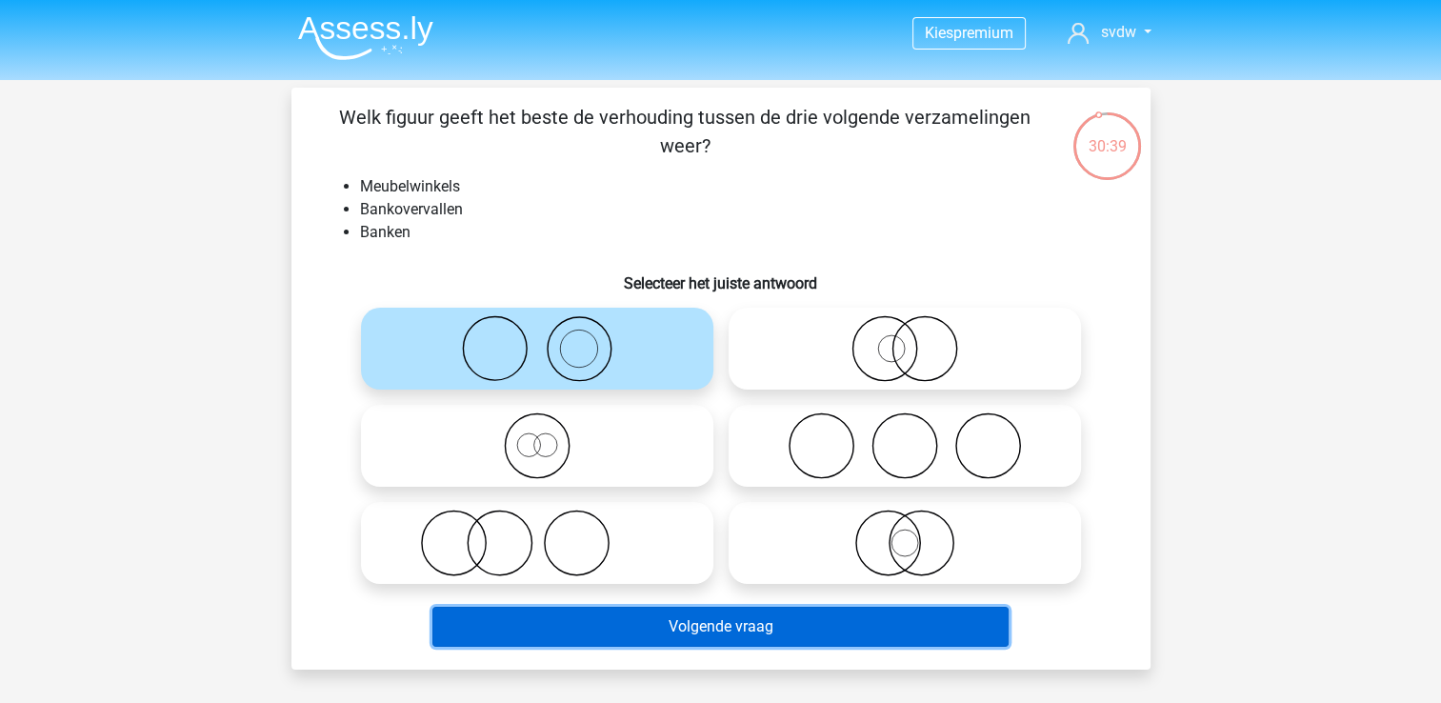
click at [740, 628] on button "Volgende vraag" at bounding box center [720, 627] width 576 height 40
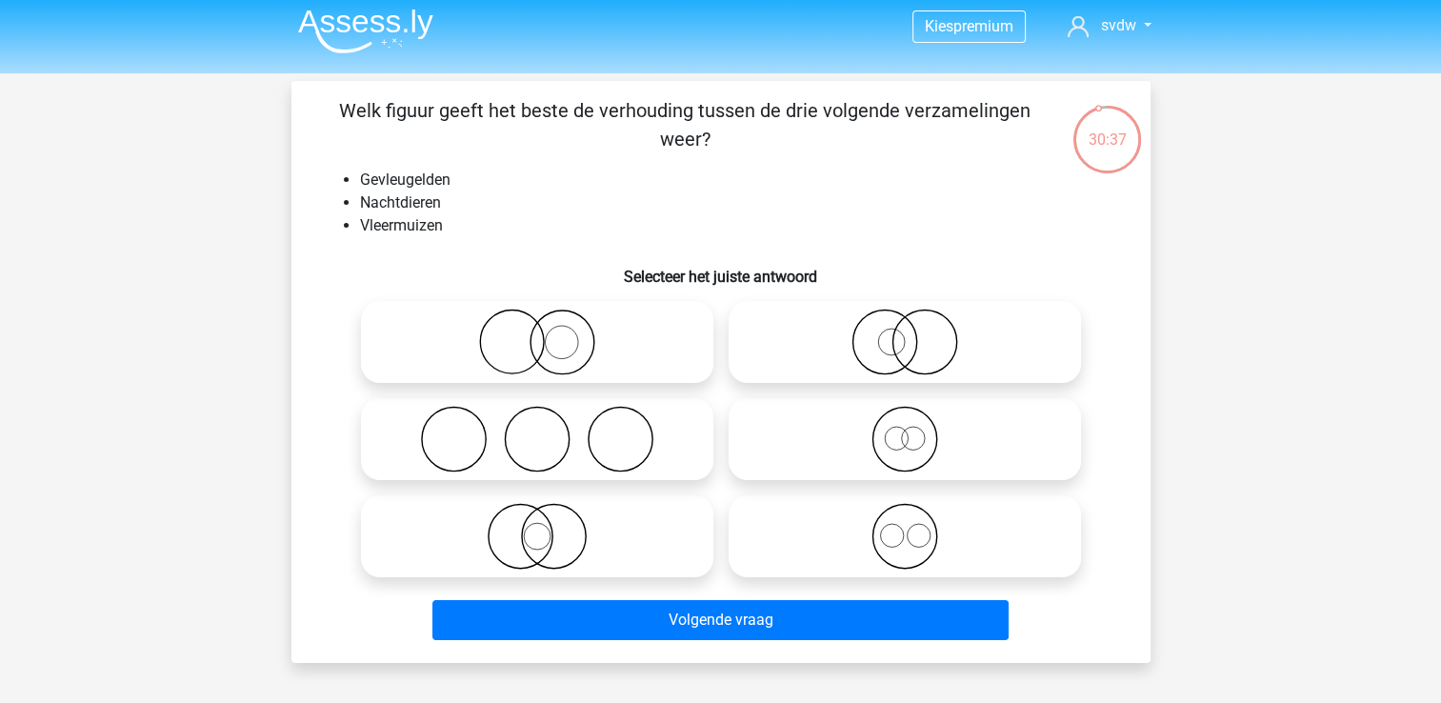
scroll to position [5, 0]
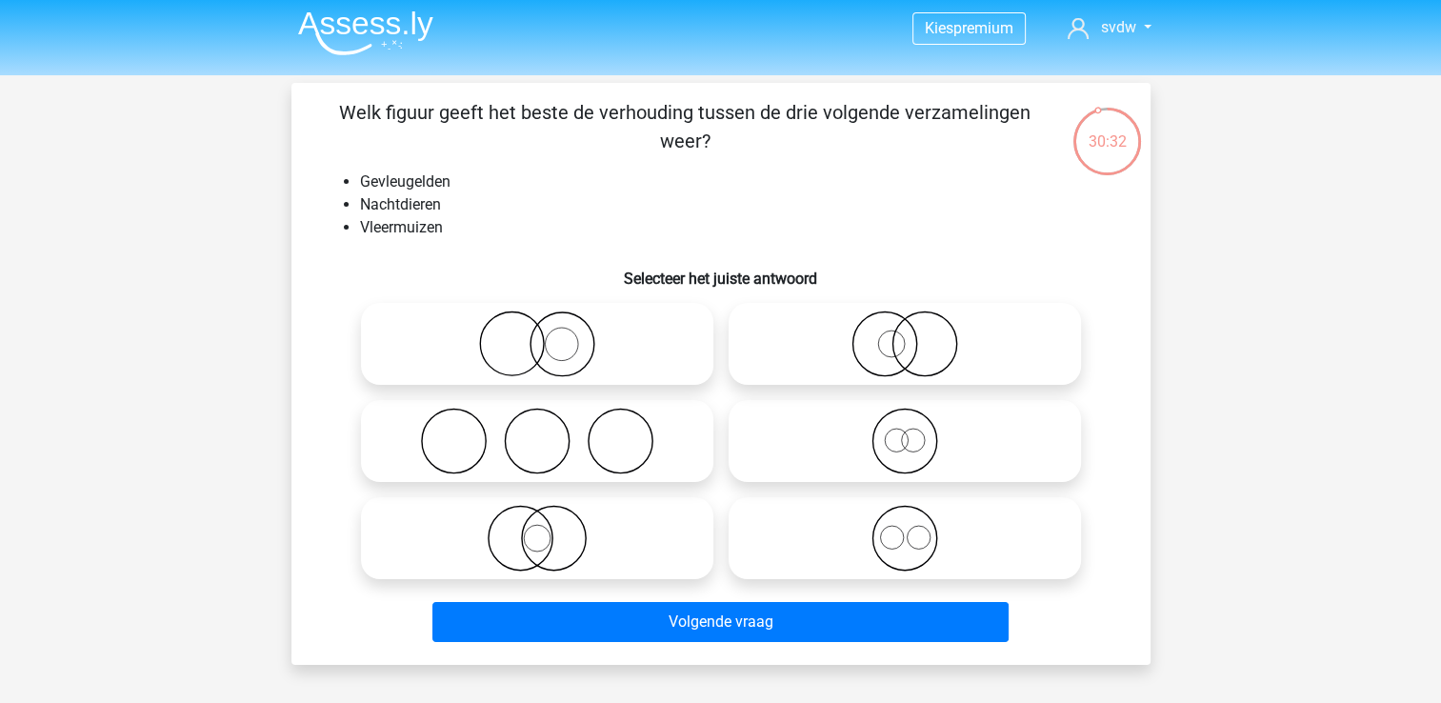
click at [598, 462] on icon at bounding box center [537, 441] width 337 height 67
click at [550, 431] on input "radio" at bounding box center [543, 425] width 12 height 12
radio input "true"
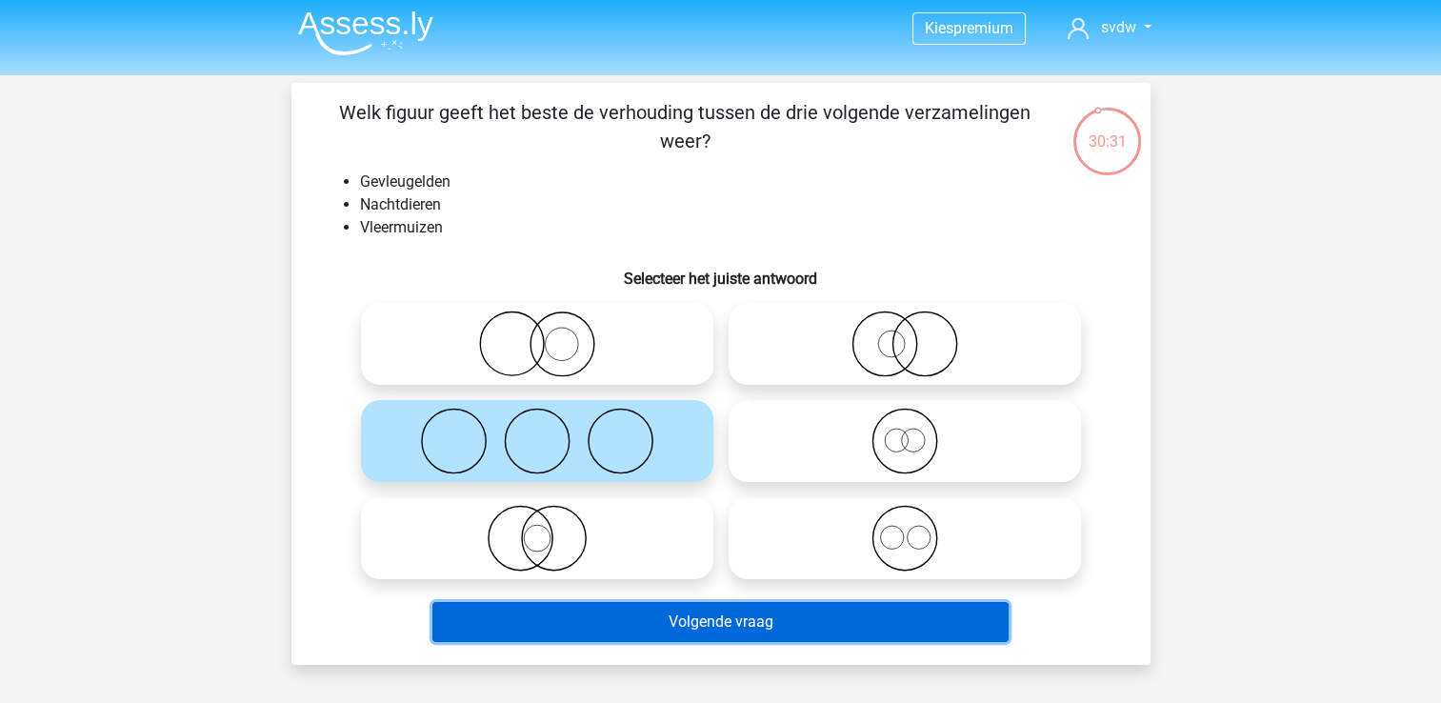
click at [752, 620] on button "Volgende vraag" at bounding box center [720, 622] width 576 height 40
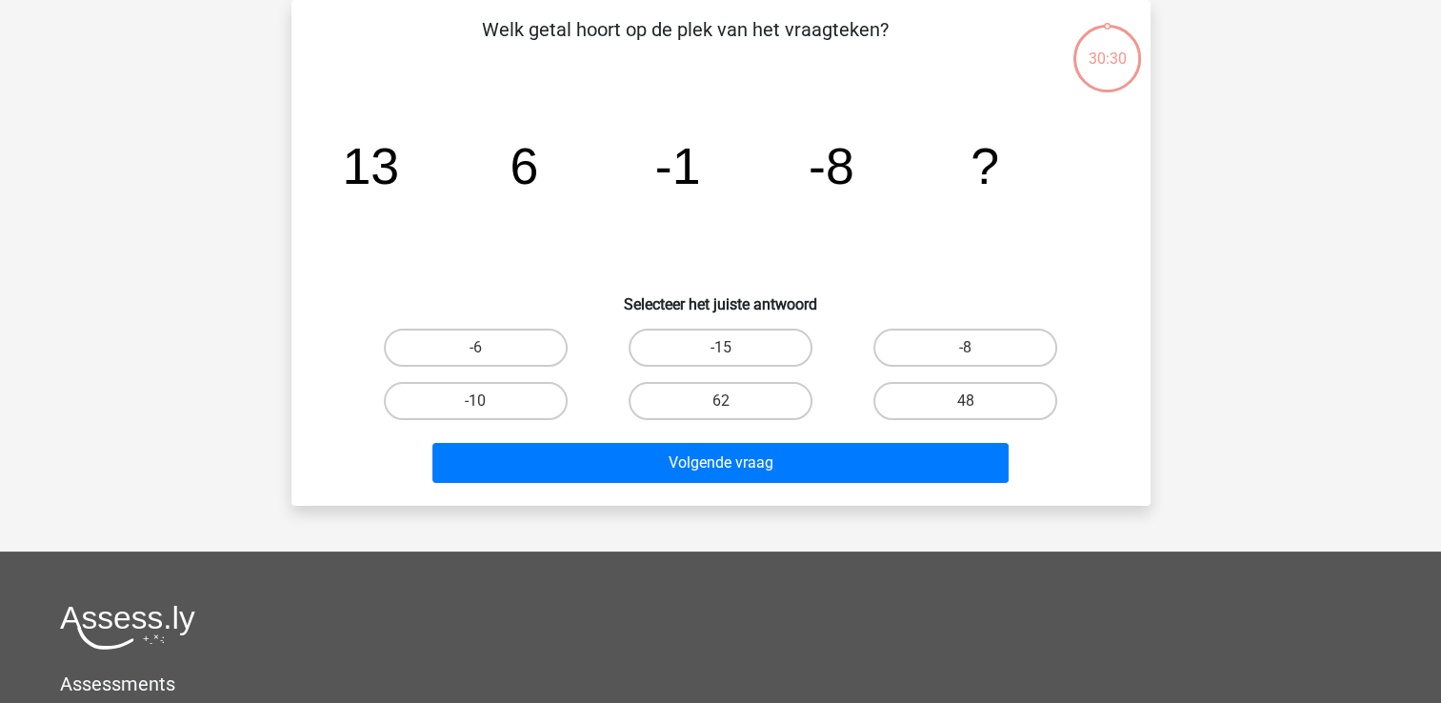
scroll to position [23, 0]
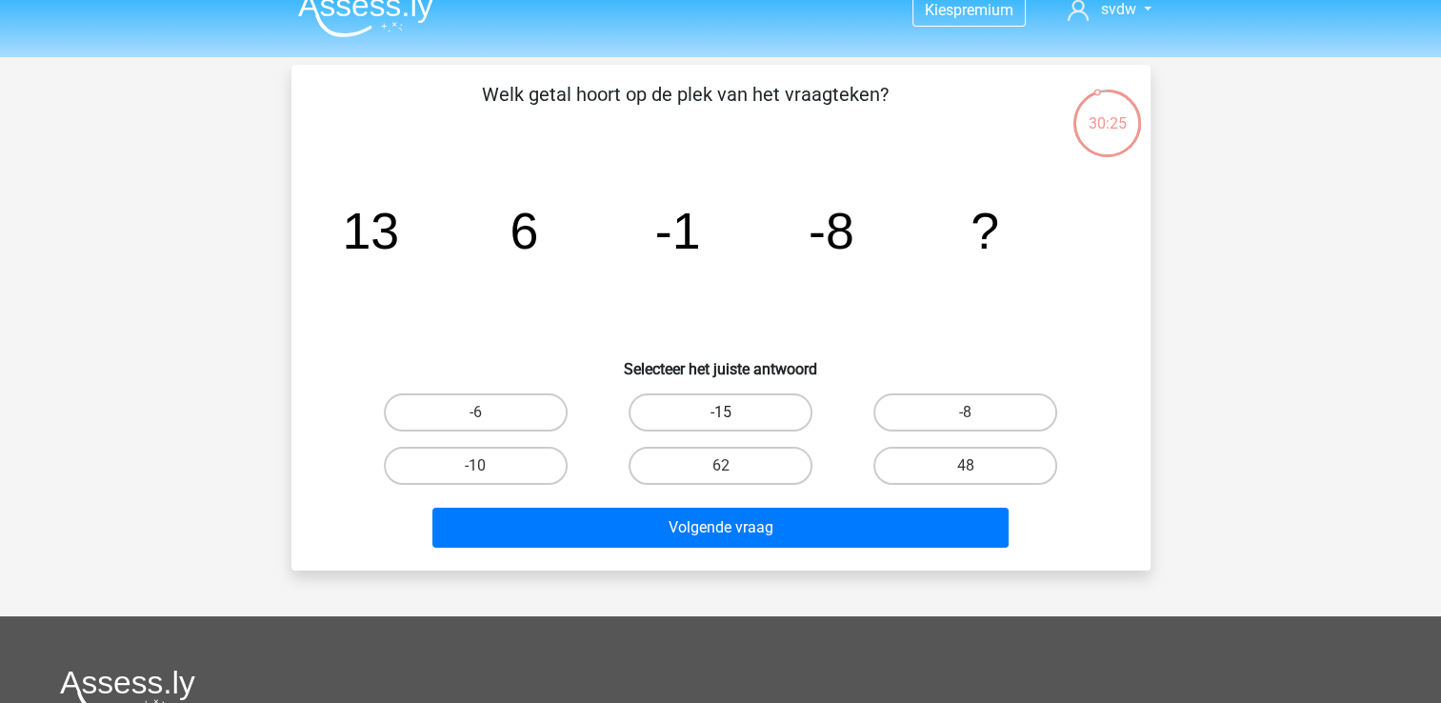
click at [725, 393] on label "-15" at bounding box center [721, 412] width 184 height 38
click at [725, 412] on input "-15" at bounding box center [726, 418] width 12 height 12
radio input "true"
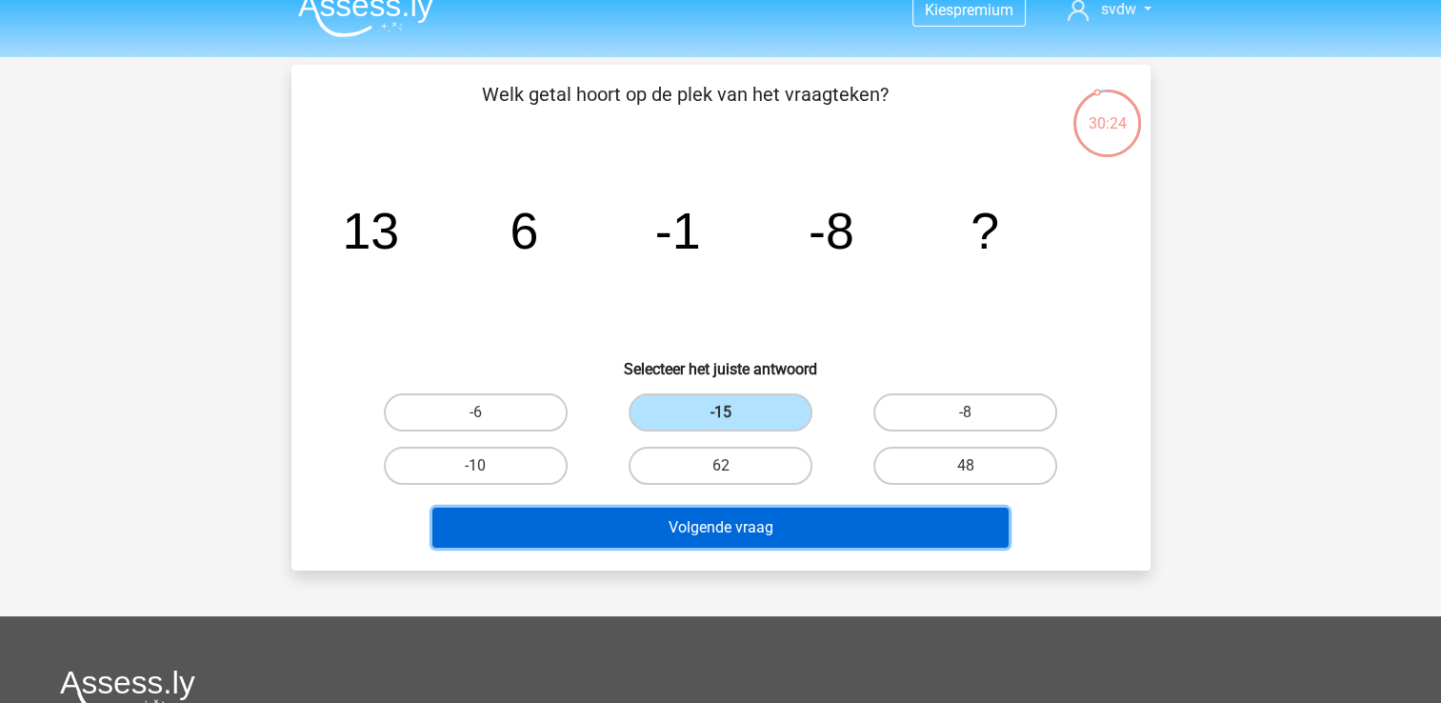
click at [753, 525] on button "Volgende vraag" at bounding box center [720, 528] width 576 height 40
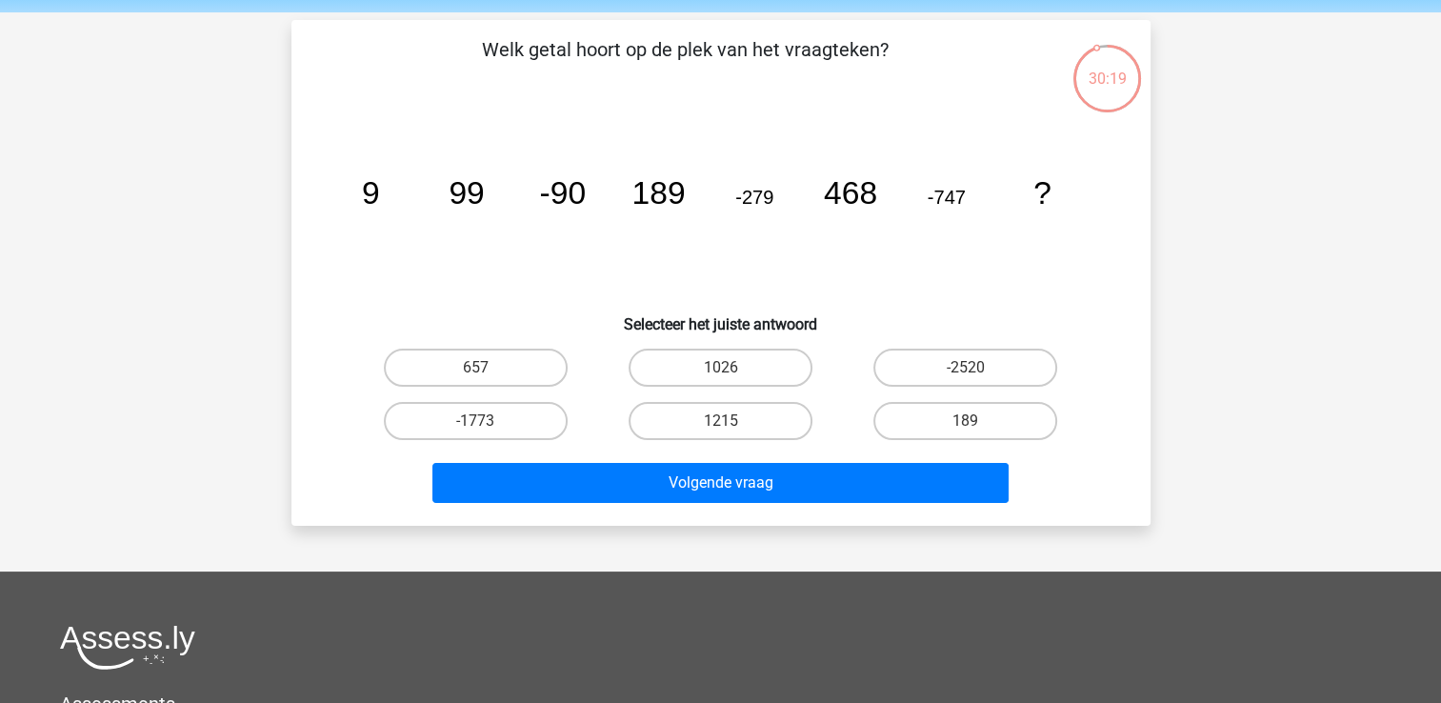
scroll to position [0, 0]
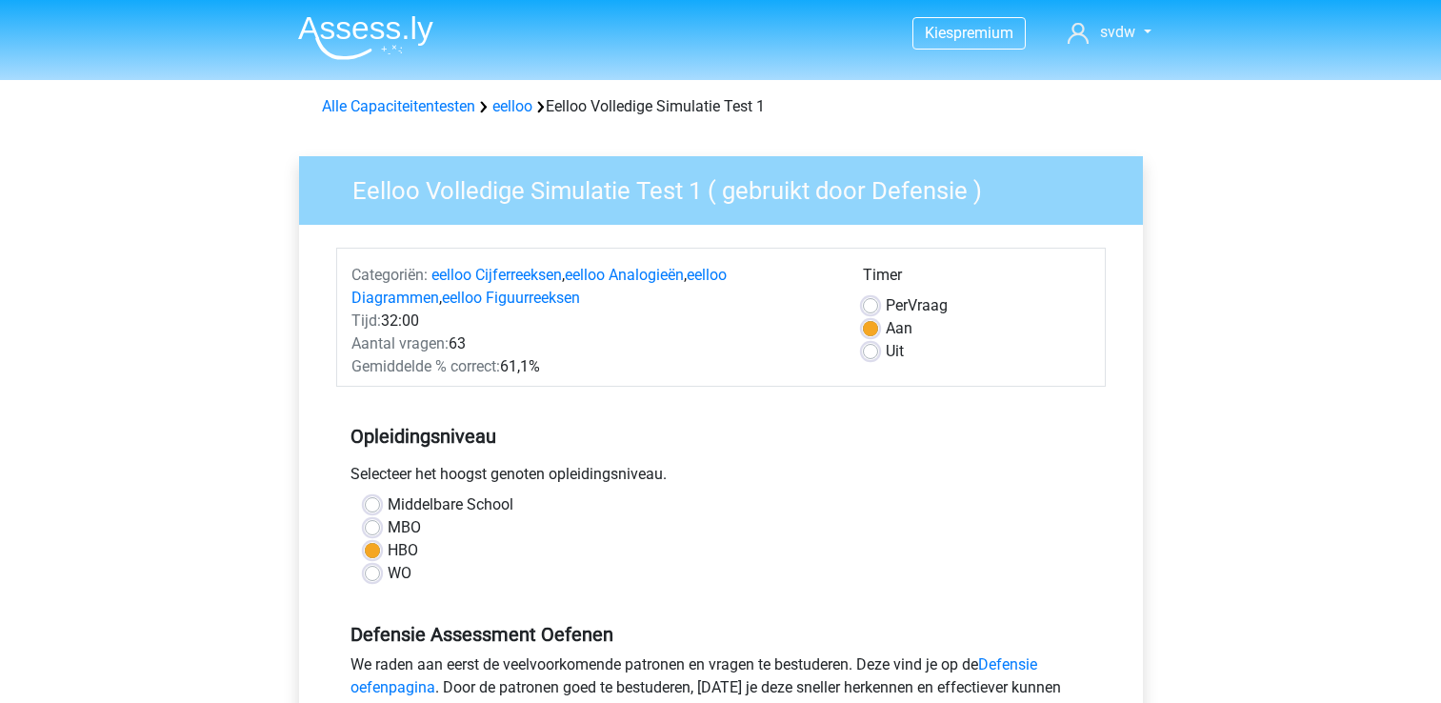
scroll to position [423, 0]
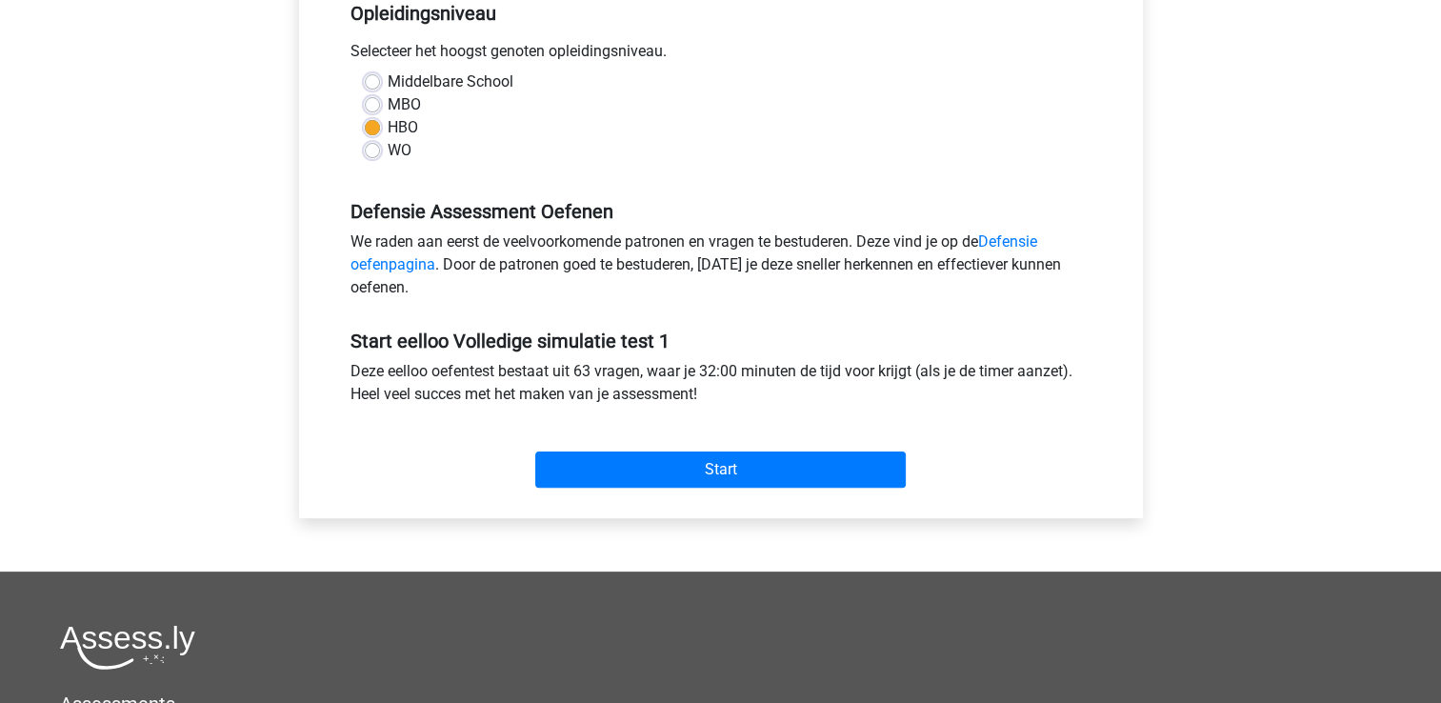
click at [388, 153] on label "WO" at bounding box center [400, 150] width 24 height 23
click at [366, 153] on input "WO" at bounding box center [372, 148] width 15 height 19
radio input "true"
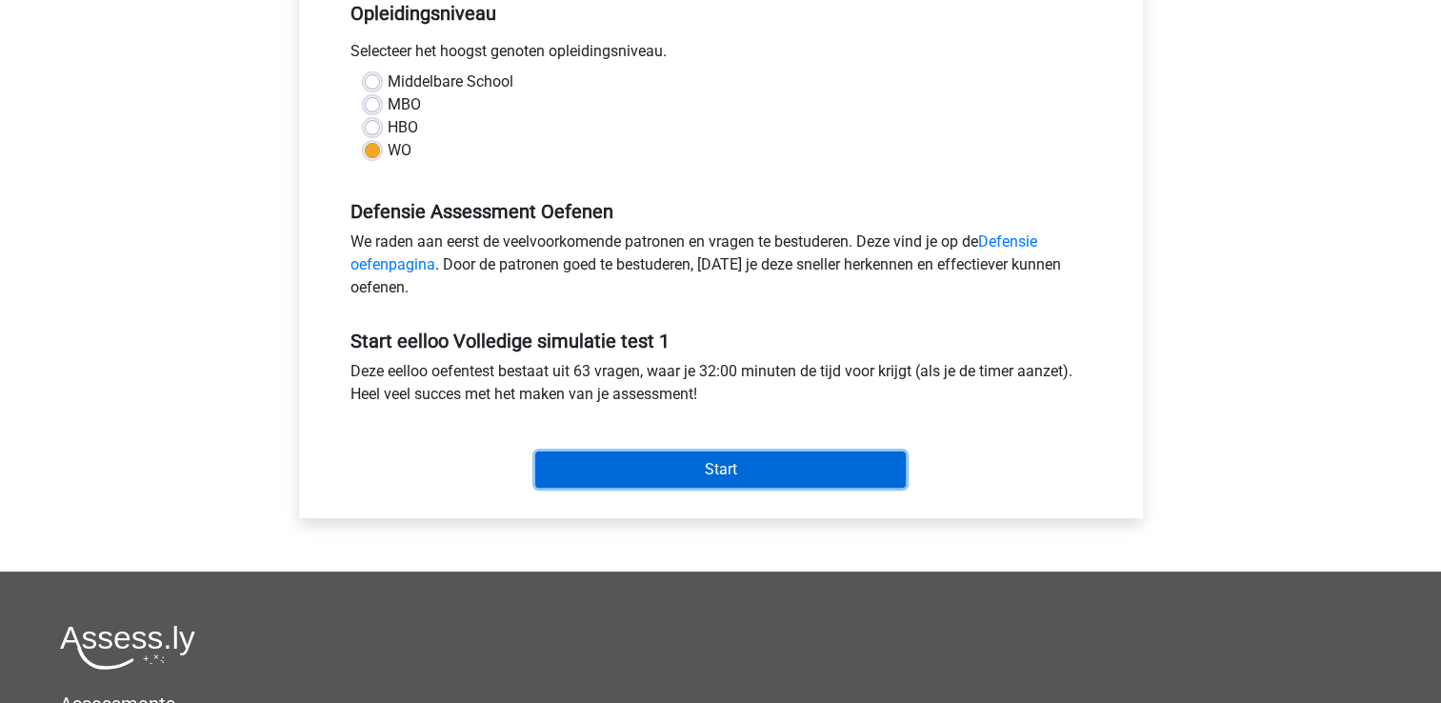
click at [687, 476] on input "Start" at bounding box center [720, 469] width 371 height 36
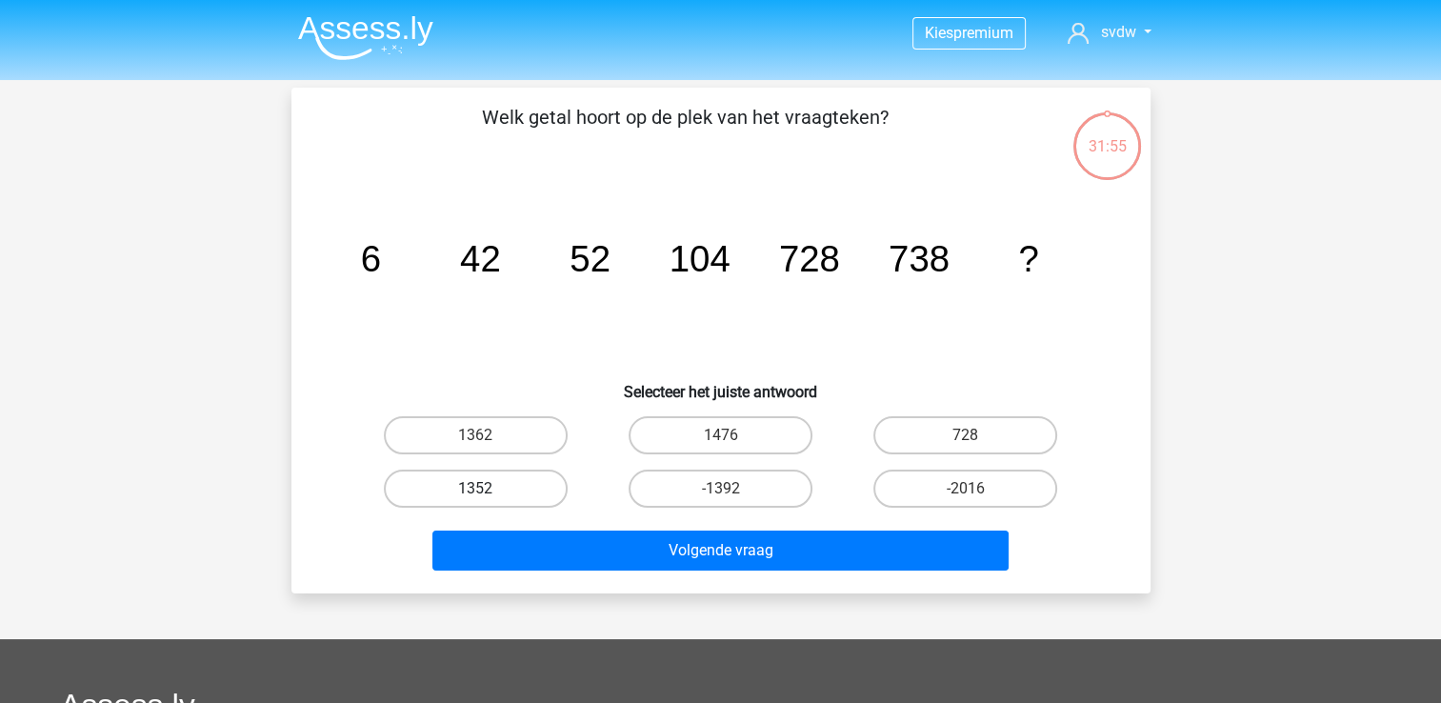
click at [508, 487] on label "1352" at bounding box center [476, 489] width 184 height 38
click at [488, 489] on input "1352" at bounding box center [481, 495] width 12 height 12
radio input "true"
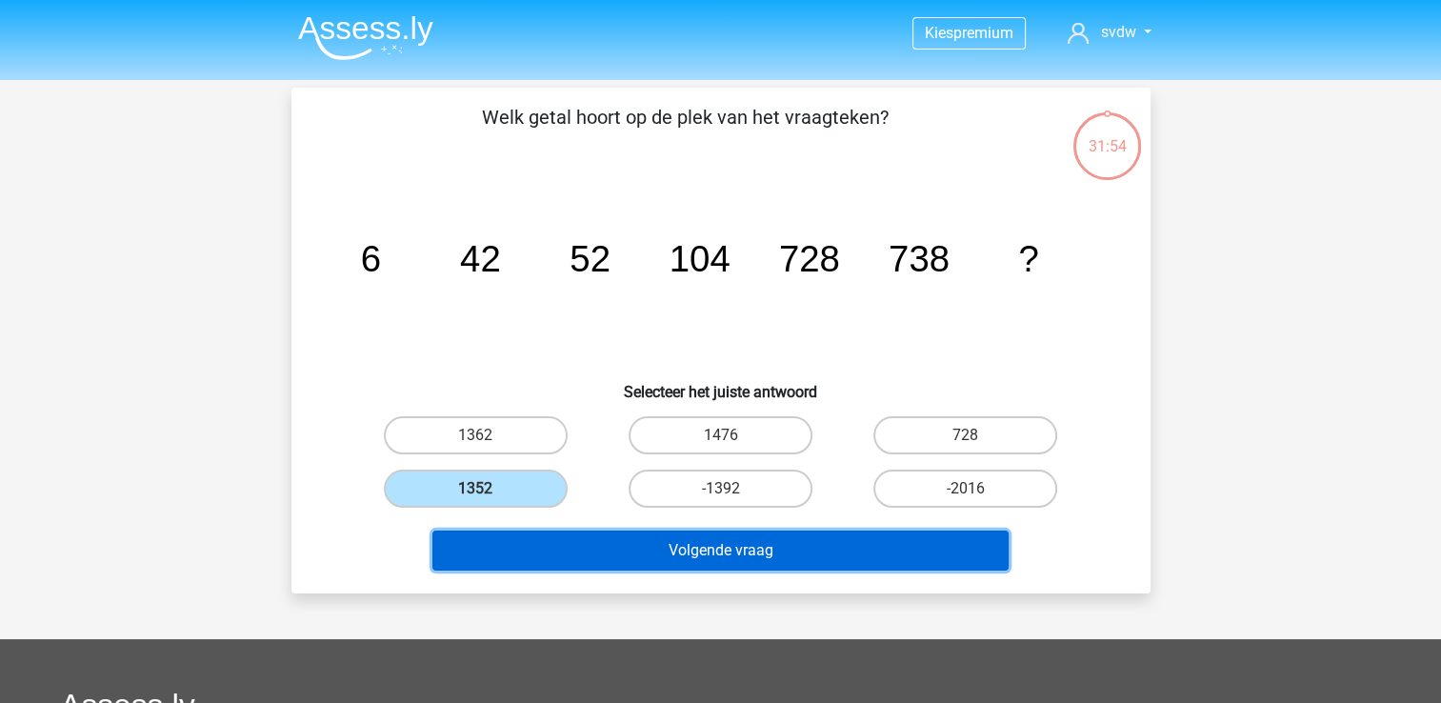
click at [588, 554] on button "Volgende vraag" at bounding box center [720, 551] width 576 height 40
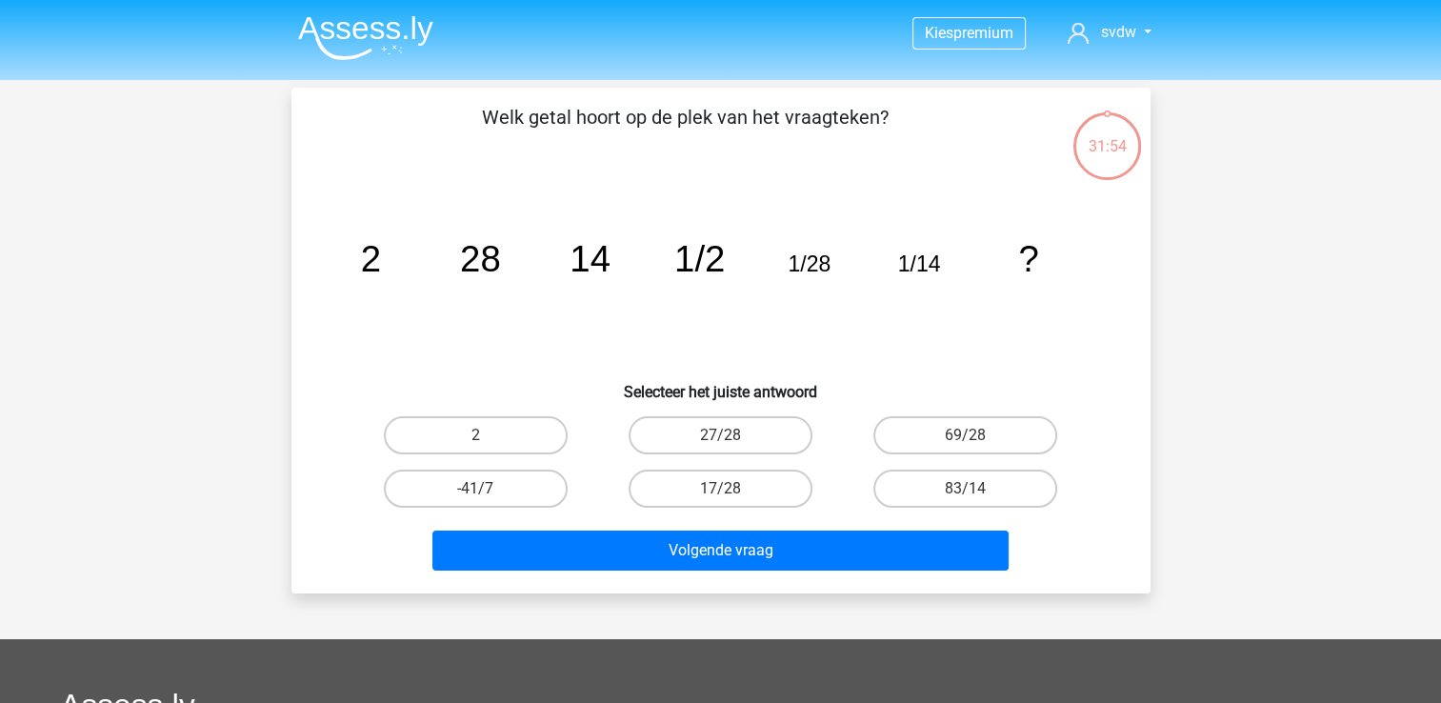
scroll to position [88, 0]
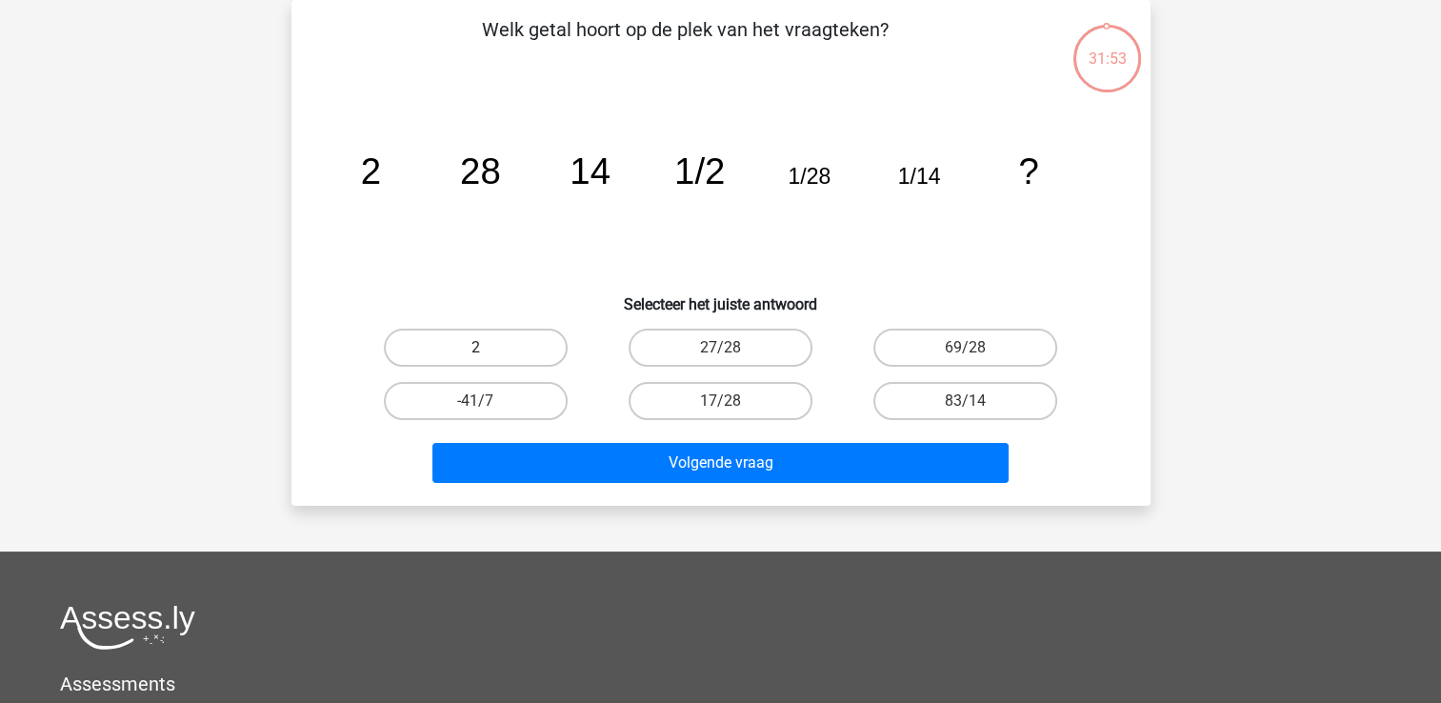
click at [539, 359] on label "2" at bounding box center [476, 348] width 184 height 38
click at [488, 359] on input "2" at bounding box center [481, 354] width 12 height 12
radio input "true"
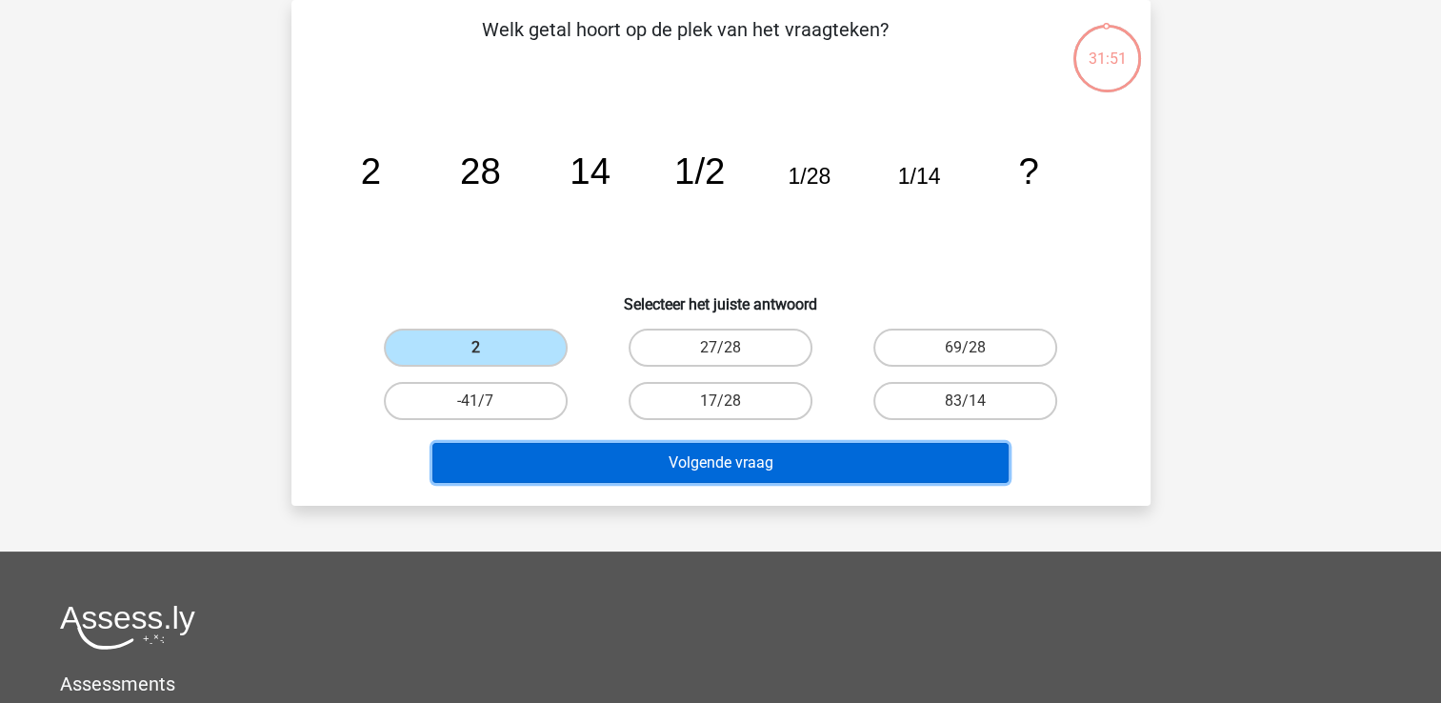
click at [632, 451] on button "Volgende vraag" at bounding box center [720, 463] width 576 height 40
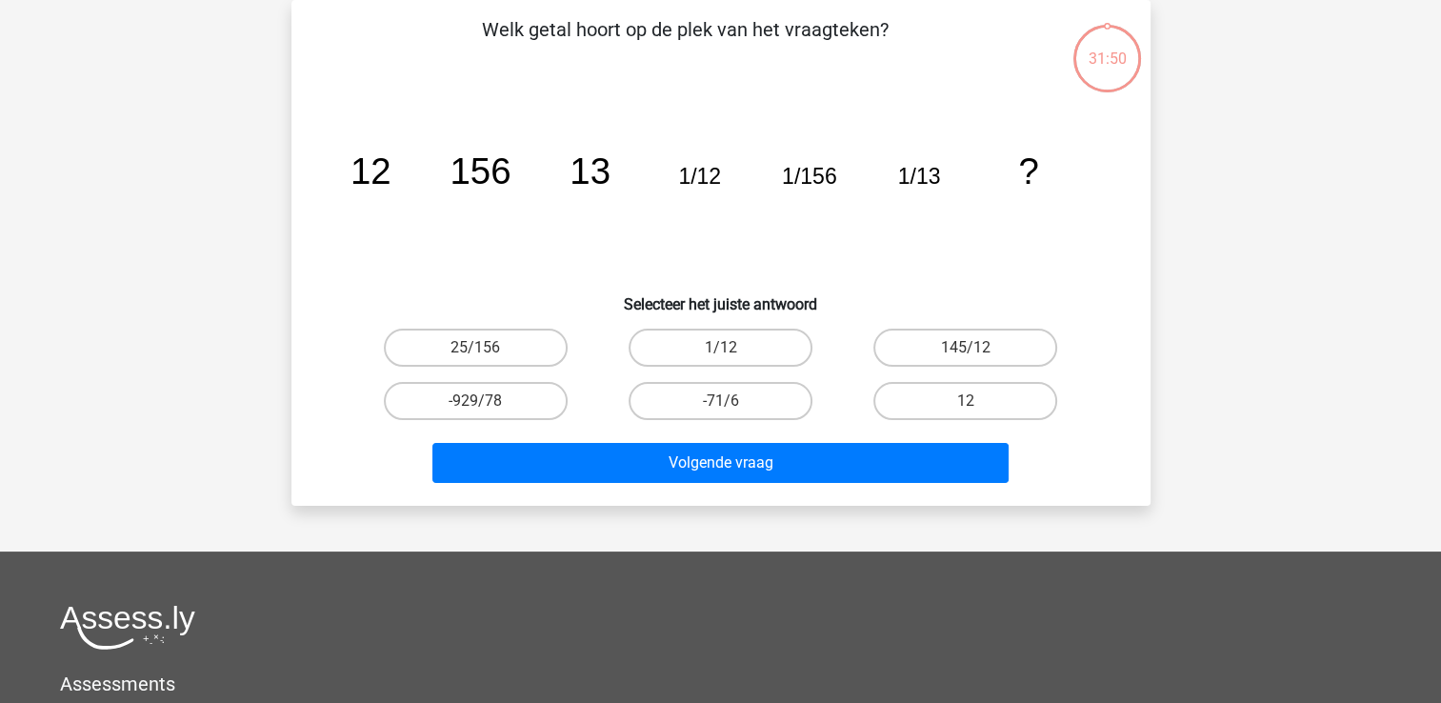
scroll to position [0, 0]
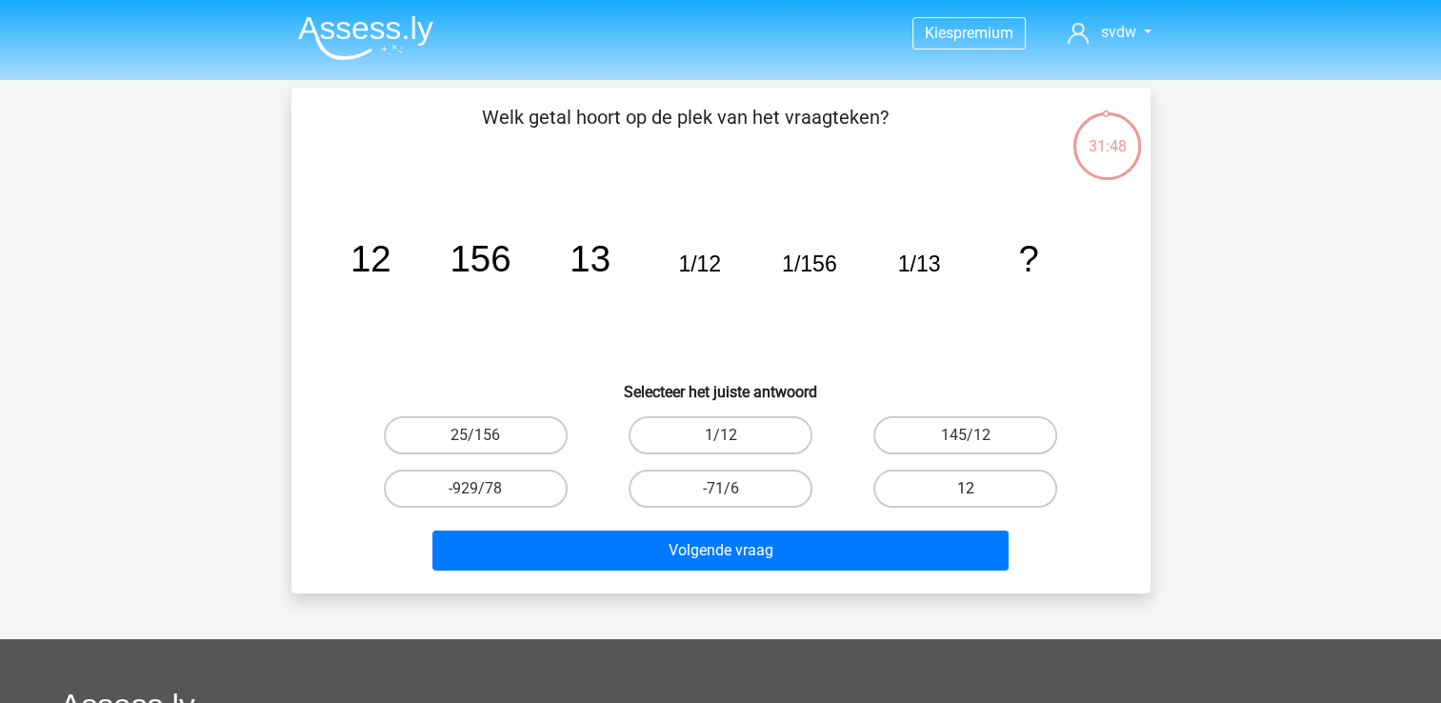
click at [929, 497] on label "12" at bounding box center [965, 489] width 184 height 38
click at [966, 497] on input "12" at bounding box center [972, 495] width 12 height 12
radio input "true"
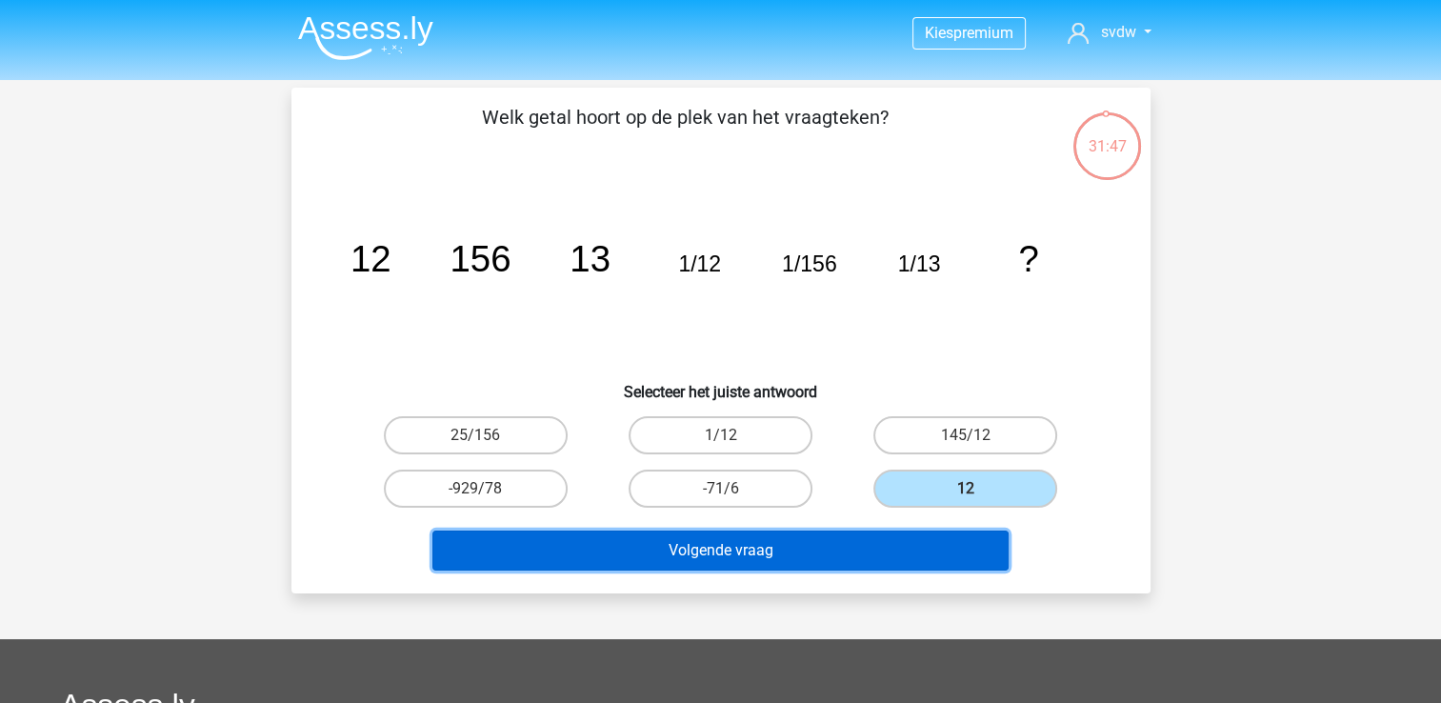
click at [912, 542] on button "Volgende vraag" at bounding box center [720, 551] width 576 height 40
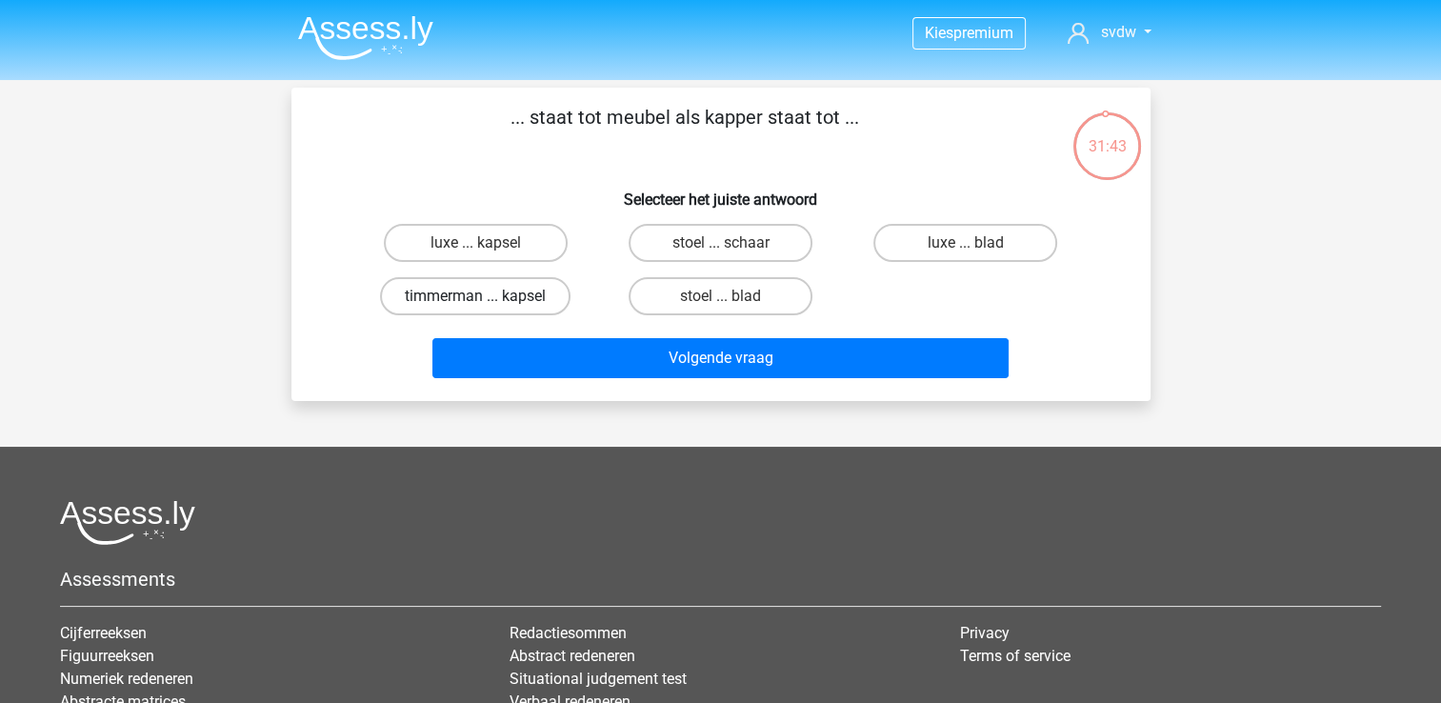
click at [523, 307] on label "timmerman ... kapsel" at bounding box center [475, 296] width 191 height 38
click at [488, 307] on input "timmerman ... kapsel" at bounding box center [481, 302] width 12 height 12
radio input "true"
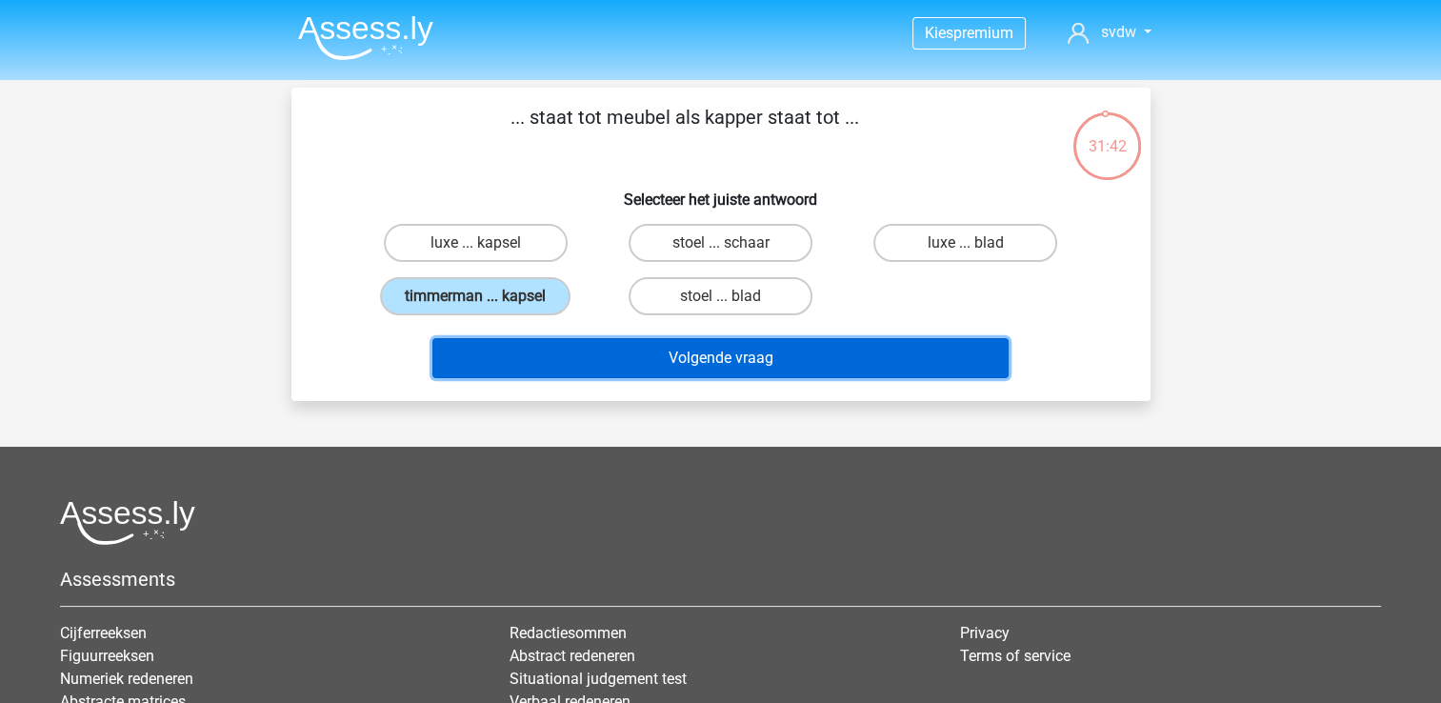
click at [583, 351] on button "Volgende vraag" at bounding box center [720, 358] width 576 height 40
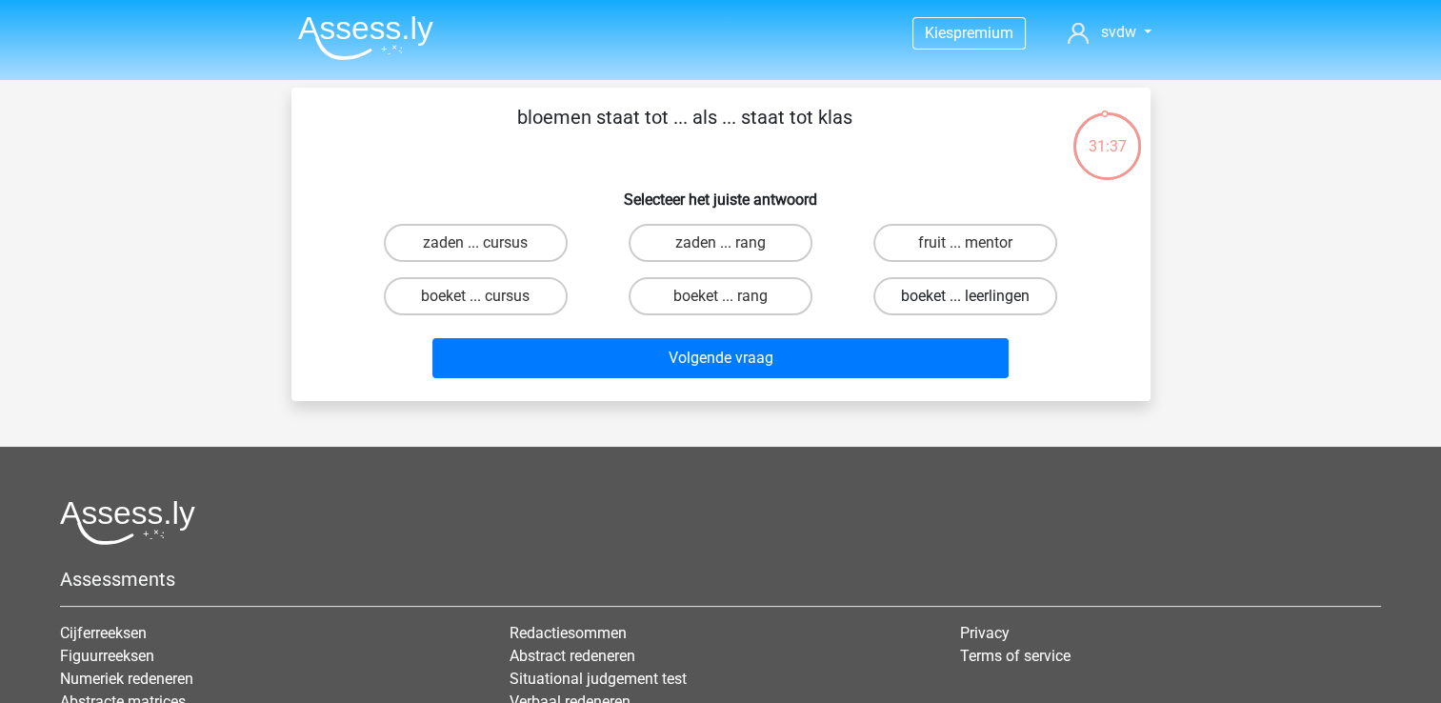
click at [911, 284] on label "boeket ... leerlingen" at bounding box center [965, 296] width 184 height 38
click at [966, 296] on input "boeket ... leerlingen" at bounding box center [972, 302] width 12 height 12
radio input "true"
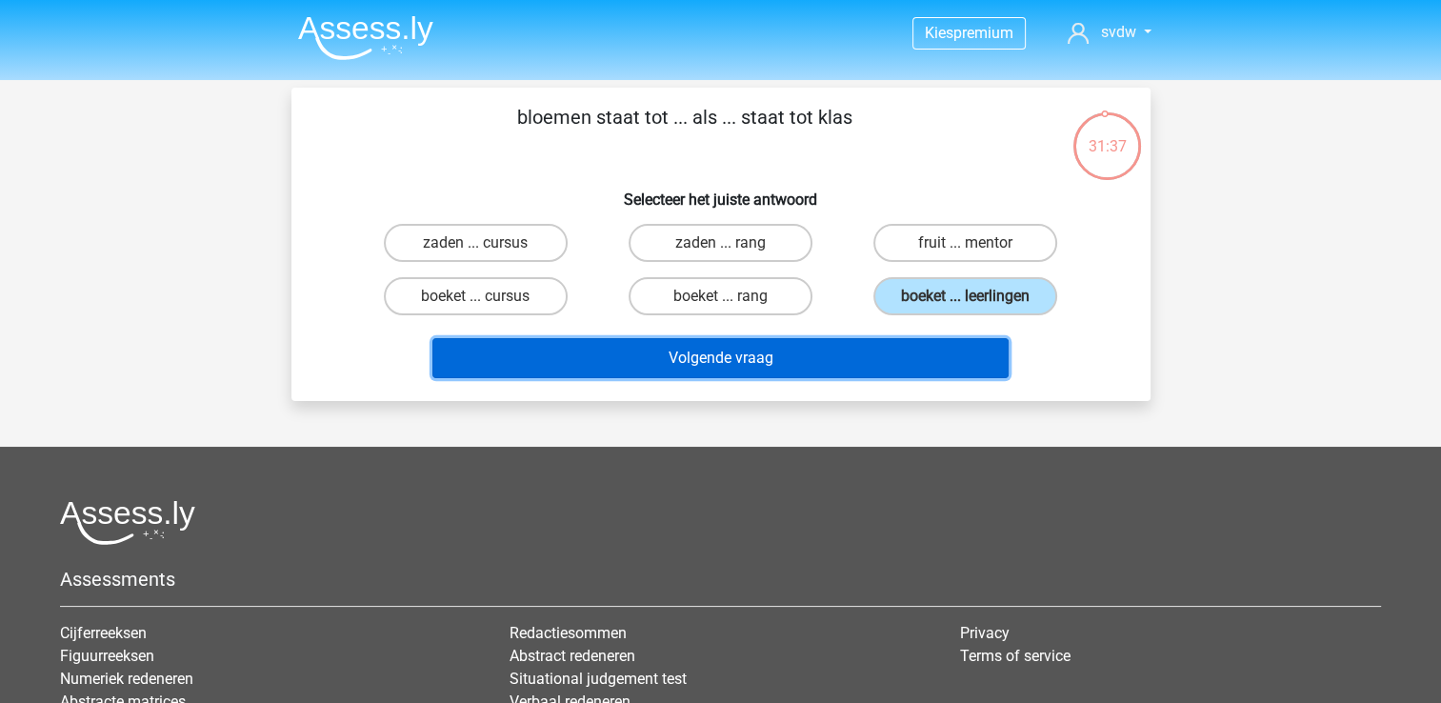
click at [888, 342] on button "Volgende vraag" at bounding box center [720, 358] width 576 height 40
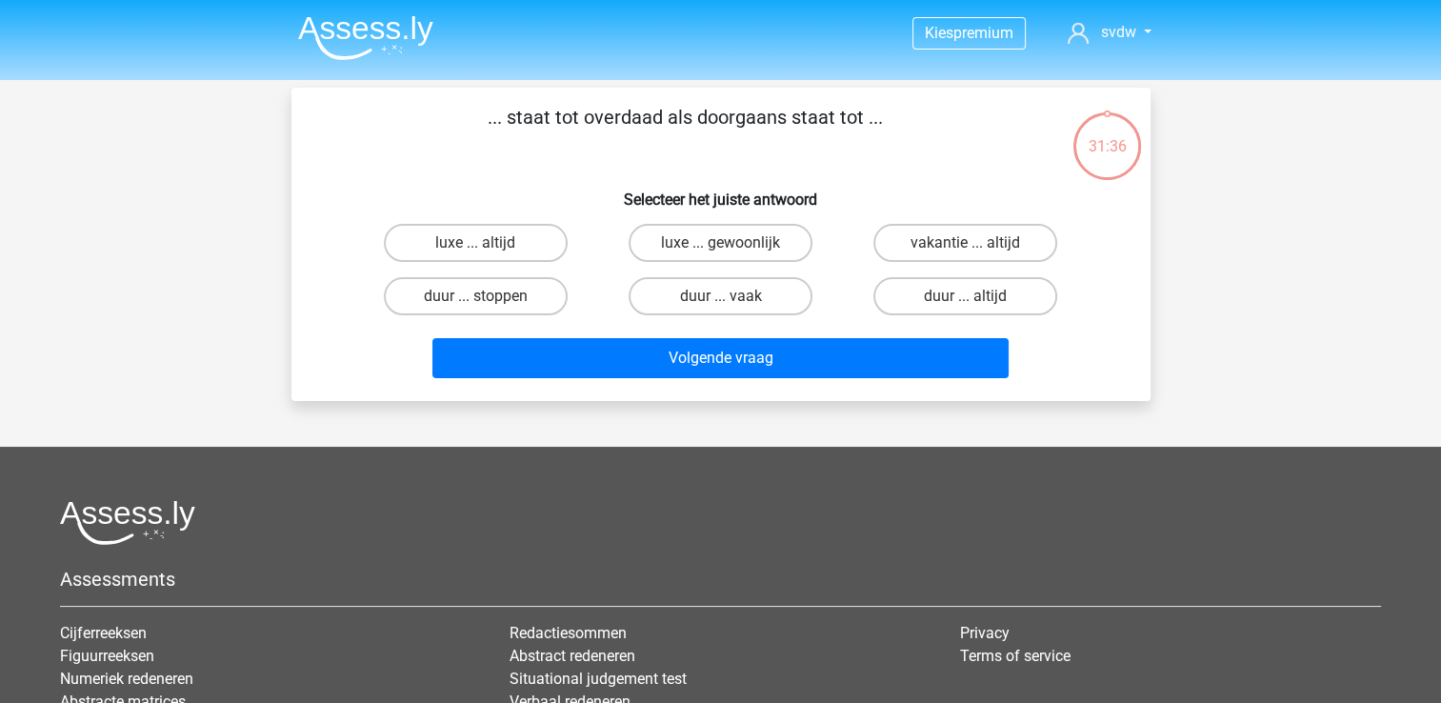
scroll to position [88, 0]
